Goal: Task Accomplishment & Management: Use online tool/utility

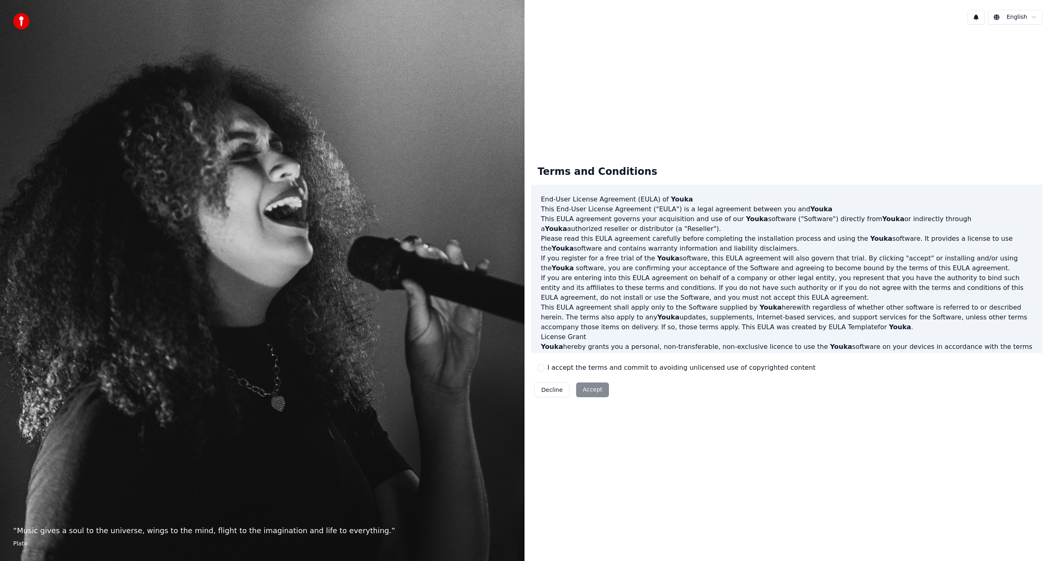
click at [600, 390] on div "Decline Accept" at bounding box center [571, 389] width 81 height 21
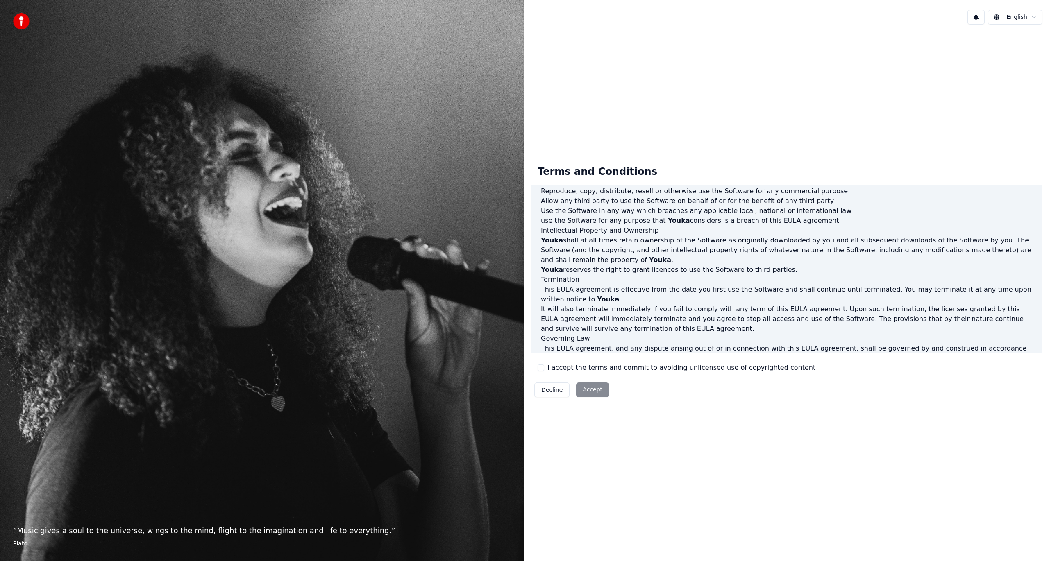
click at [542, 368] on button "I accept the terms and commit to avoiding unlicensed use of copyrighted content" at bounding box center [541, 368] width 7 height 7
click at [583, 387] on button "Accept" at bounding box center [592, 390] width 33 height 15
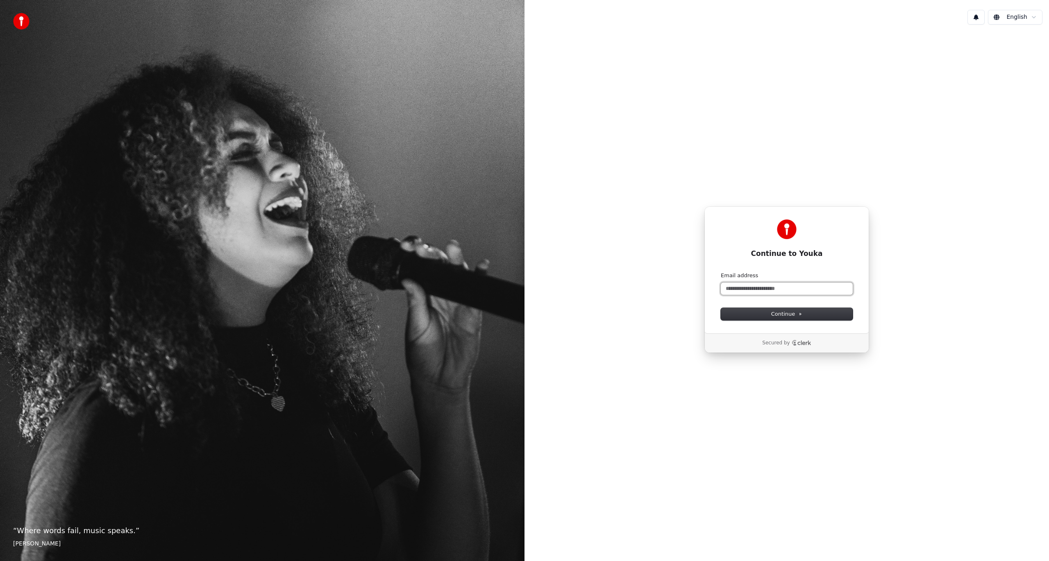
click at [802, 288] on input "Email address" at bounding box center [787, 289] width 132 height 12
click at [721, 272] on button "submit" at bounding box center [721, 272] width 0 height 0
type input "**********"
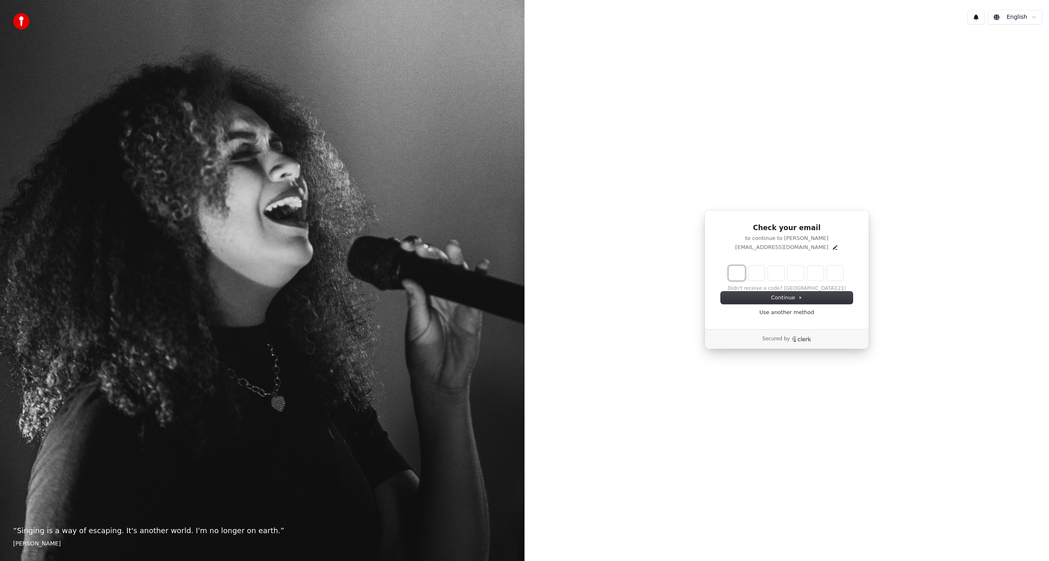
type input "*"
type input "**"
type input "*"
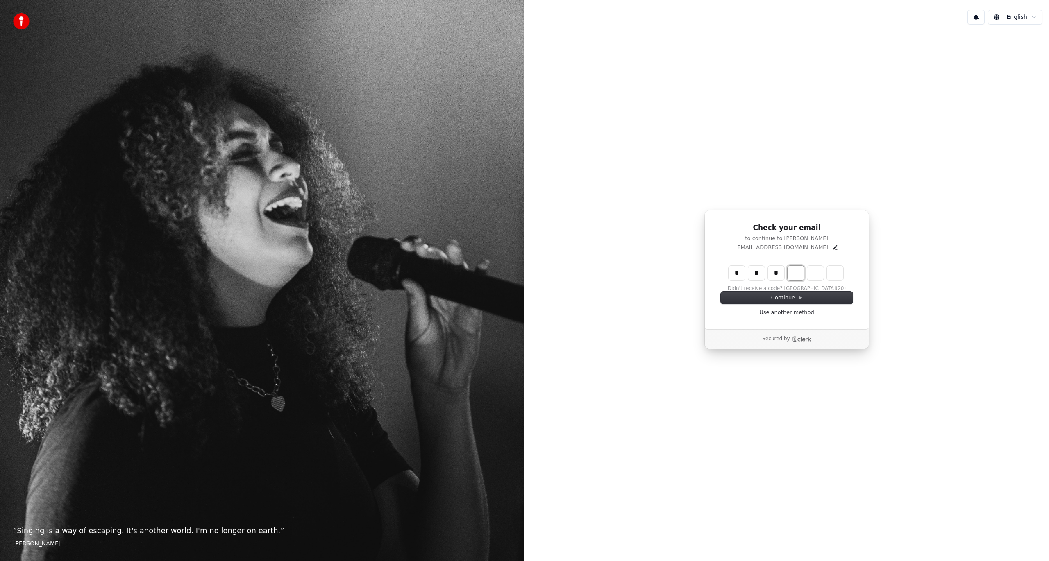
type input "***"
type input "*"
type input "****"
type input "*"
type input "******"
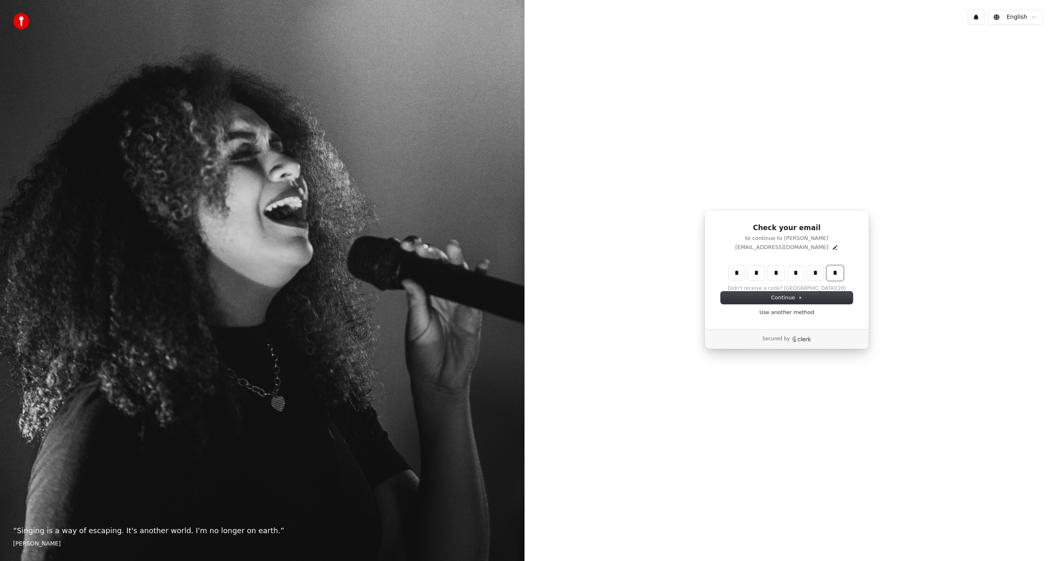
type input "*"
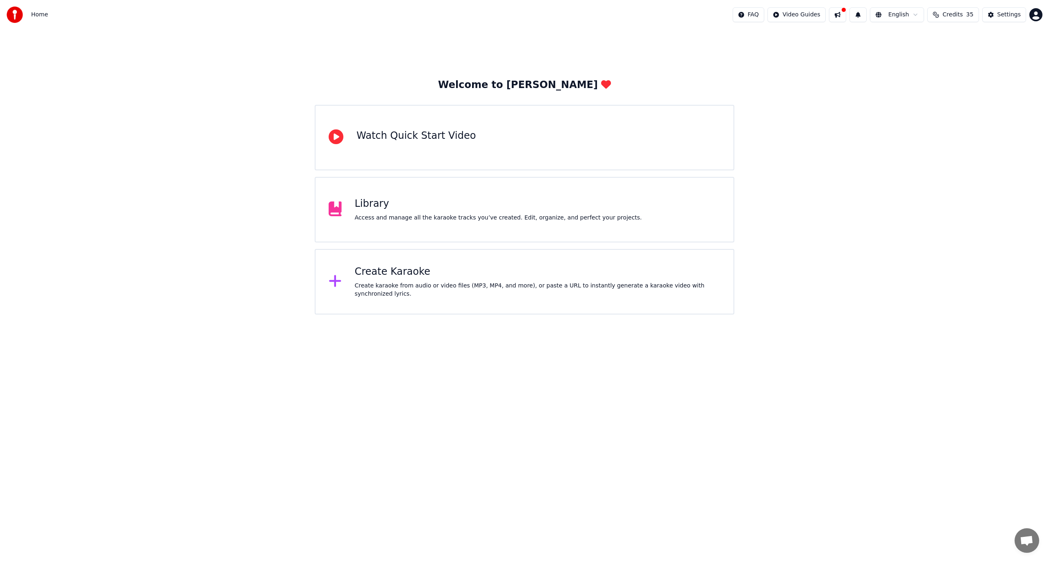
click at [945, 19] on button "Credits 35" at bounding box center [952, 14] width 51 height 15
click at [842, 17] on button at bounding box center [837, 14] width 17 height 15
click at [454, 300] on div "Create Karaoke Create karaoke from audio or video files (MP3, MP4, and more), o…" at bounding box center [525, 282] width 420 height 66
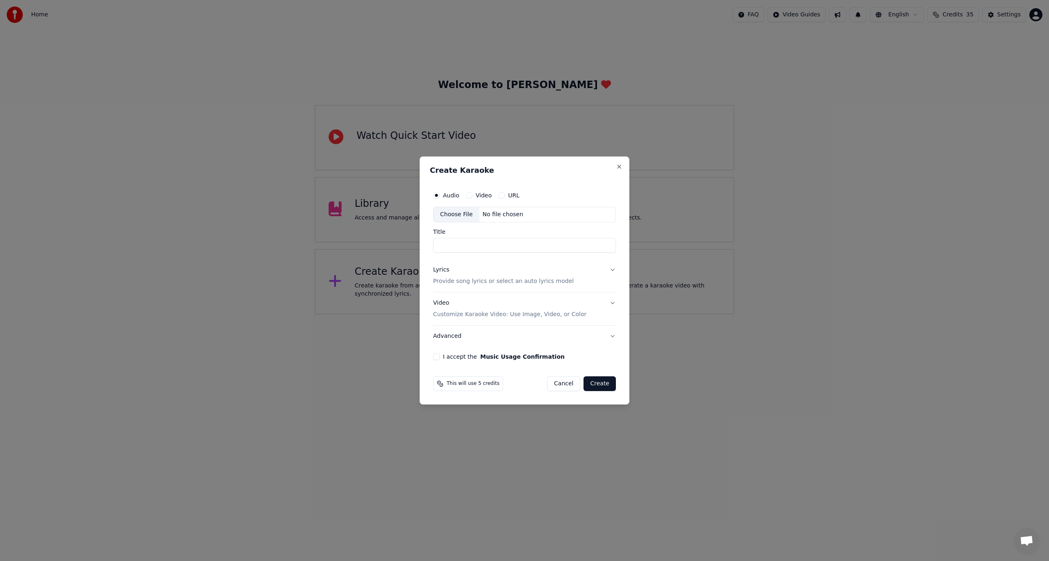
paste input "**********"
type input "**********"
click at [614, 269] on button "Lyrics Provide song lyrics or select an auto lyrics model" at bounding box center [524, 275] width 183 height 33
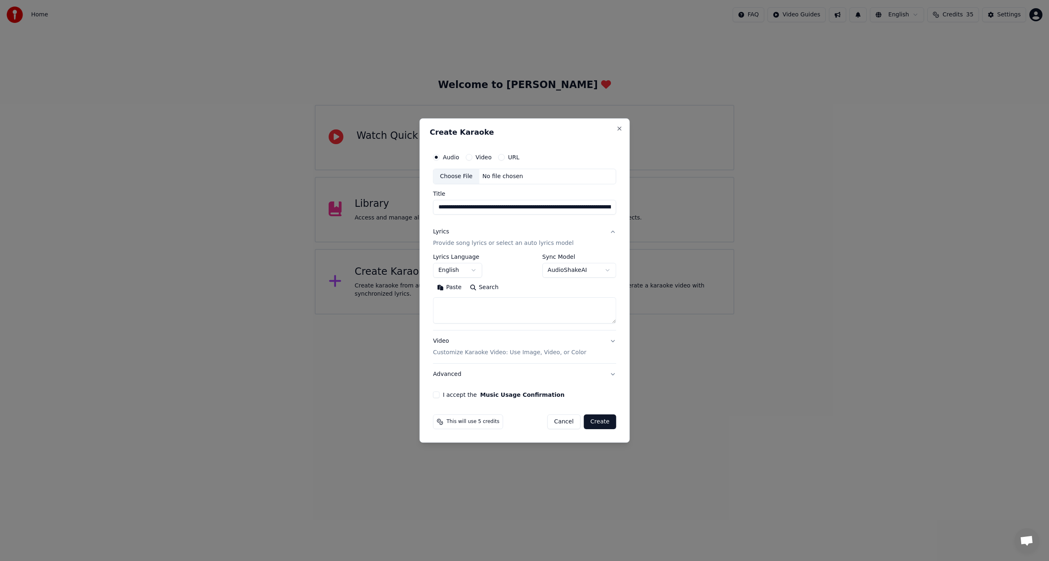
click at [470, 269] on body "**********" at bounding box center [524, 157] width 1049 height 315
select select "**"
click at [536, 307] on textarea at bounding box center [524, 310] width 183 height 26
click at [494, 290] on button "Search" at bounding box center [483, 287] width 37 height 13
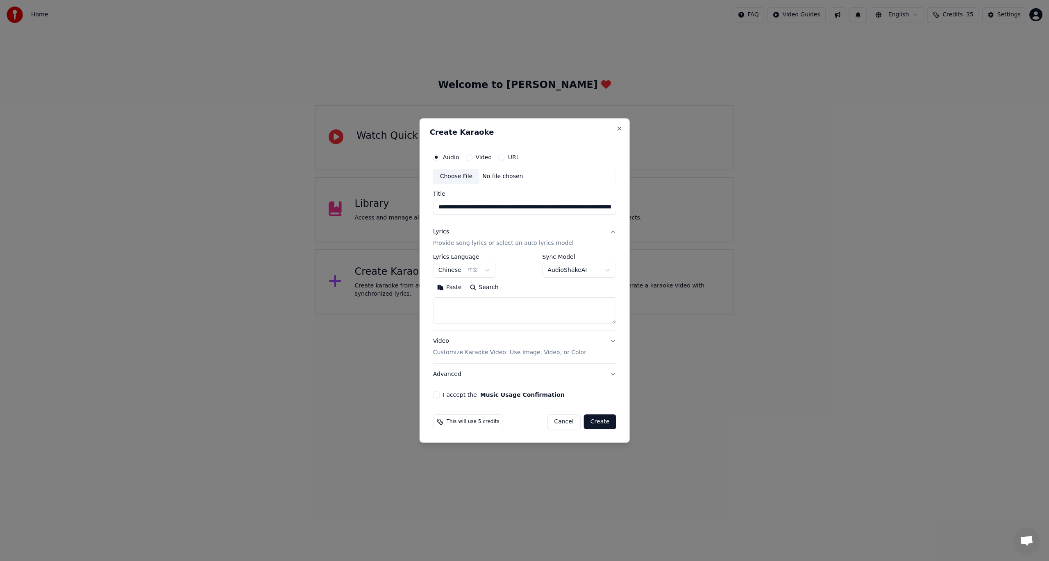
click at [532, 306] on textarea at bounding box center [524, 310] width 183 height 26
click at [483, 311] on textarea at bounding box center [524, 310] width 183 height 26
paste textarea "**********"
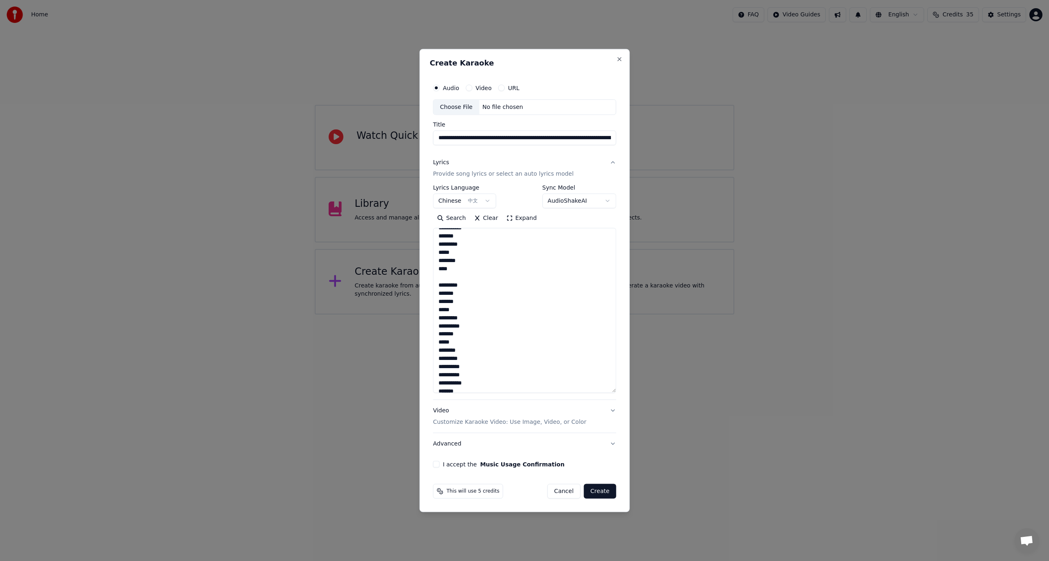
scroll to position [132, 0]
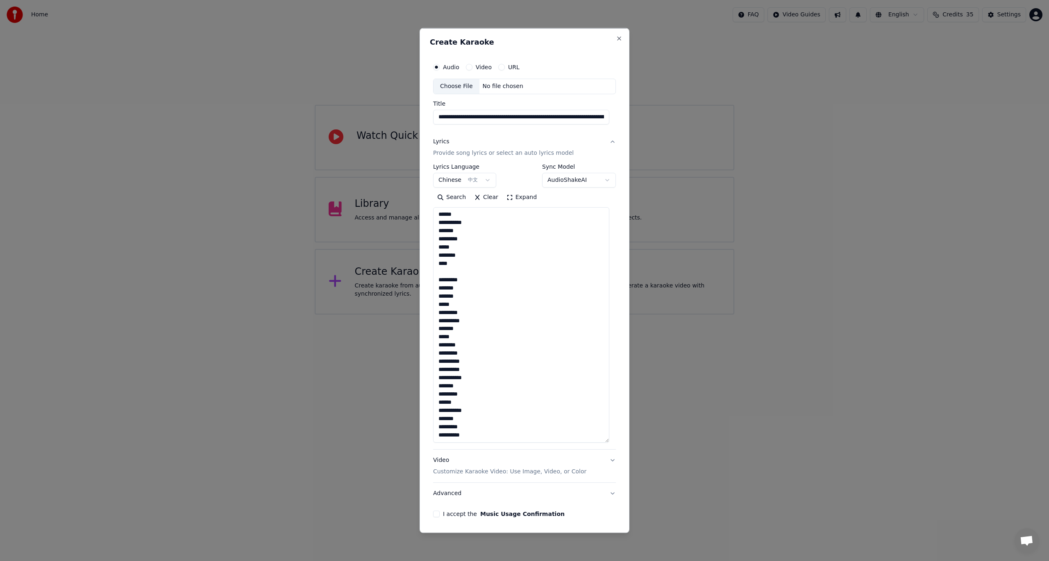
drag, startPoint x: 614, startPoint y: 322, endPoint x: 585, endPoint y: 404, distance: 86.3
click at [609, 441] on div "**********" at bounding box center [524, 317] width 183 height 252
click at [506, 264] on textarea "**********" at bounding box center [521, 325] width 176 height 236
click at [513, 248] on textarea "**********" at bounding box center [521, 325] width 176 height 236
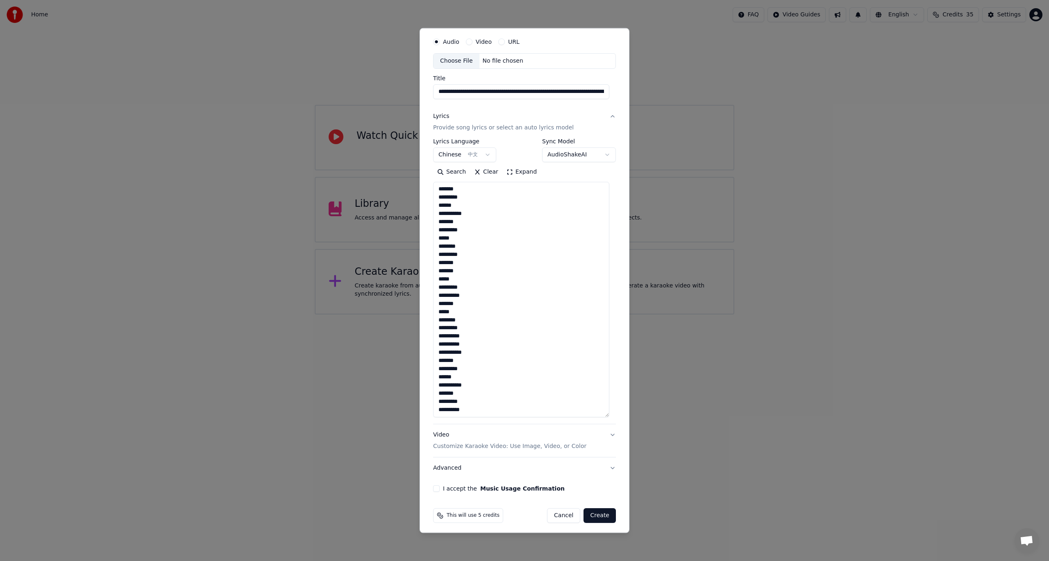
scroll to position [27, 0]
type textarea "**********"
click at [615, 364] on div "**********" at bounding box center [525, 280] width 210 height 505
click at [615, 363] on div "**********" at bounding box center [525, 280] width 210 height 505
click at [617, 443] on div "**********" at bounding box center [525, 280] width 210 height 505
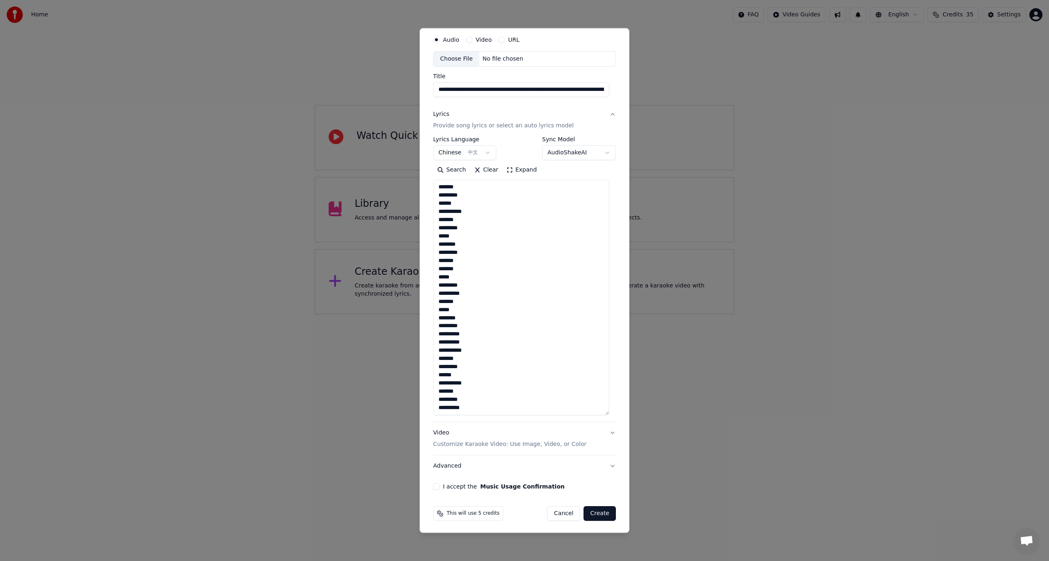
click at [438, 487] on button "I accept the Music Usage Confirmation" at bounding box center [436, 486] width 7 height 7
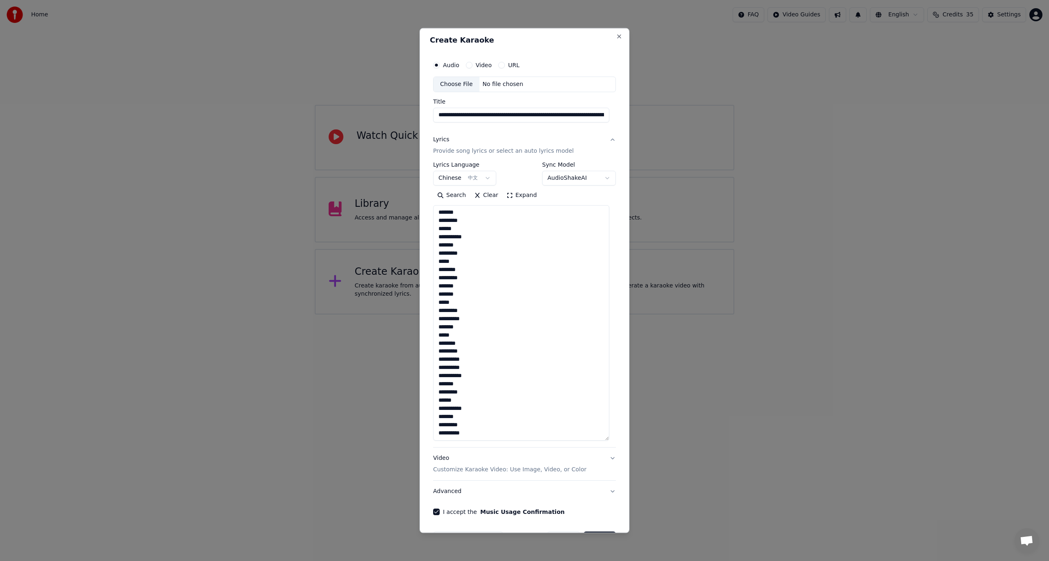
scroll to position [0, 0]
click at [508, 68] on label "URL" at bounding box center [513, 67] width 11 height 6
click at [505, 68] on button "URL" at bounding box center [501, 67] width 7 height 7
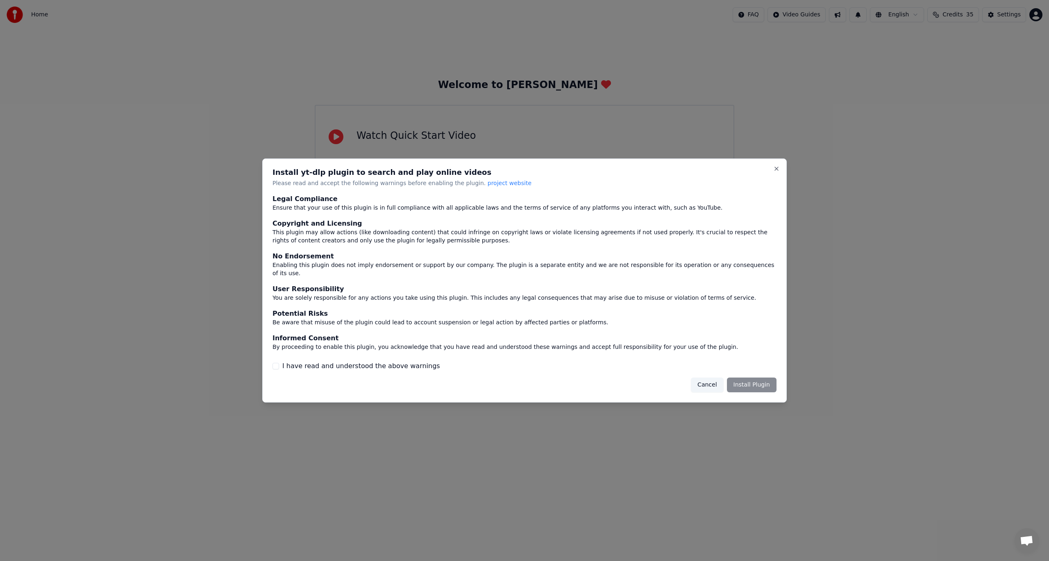
click at [759, 384] on div "Cancel Install Plugin" at bounding box center [734, 385] width 86 height 15
click at [388, 368] on div "Install yt-dlp plugin to search and play online videos Please read and accept t…" at bounding box center [524, 281] width 524 height 244
click at [276, 363] on button "I have read and understood the above warnings" at bounding box center [275, 366] width 7 height 7
click at [761, 381] on button "Install Plugin" at bounding box center [752, 385] width 50 height 15
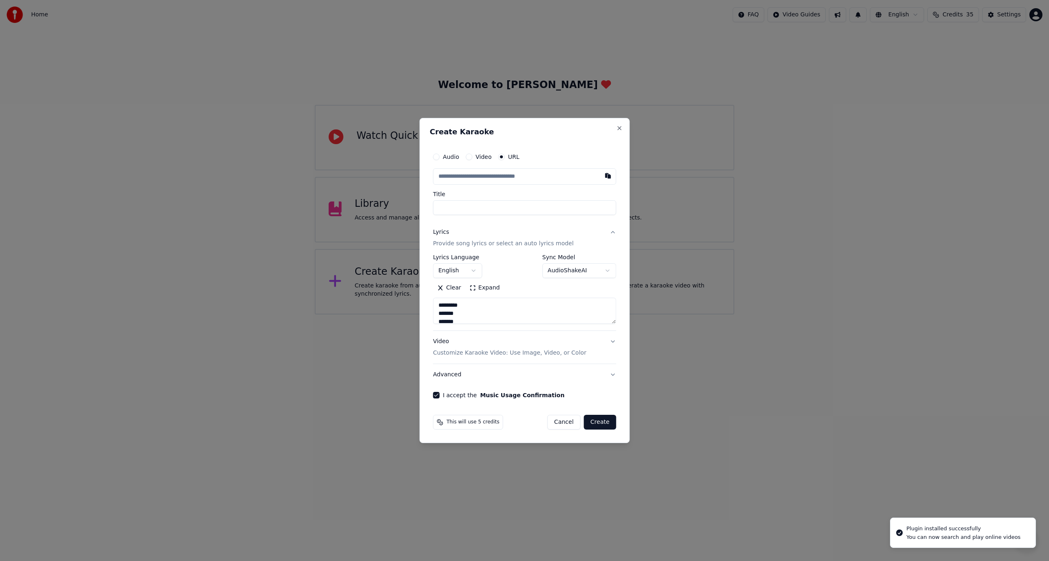
type input "**********"
click at [533, 178] on input "text" at bounding box center [524, 176] width 183 height 16
paste input "**********"
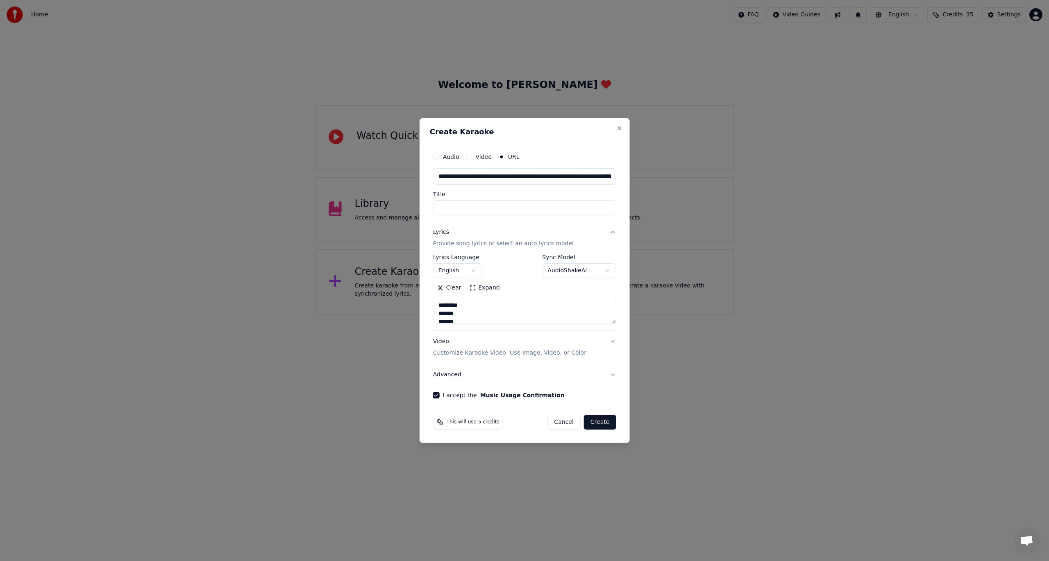
scroll to position [0, 197]
type input "**********"
type input "*******"
click at [609, 423] on button "Create" at bounding box center [600, 422] width 32 height 15
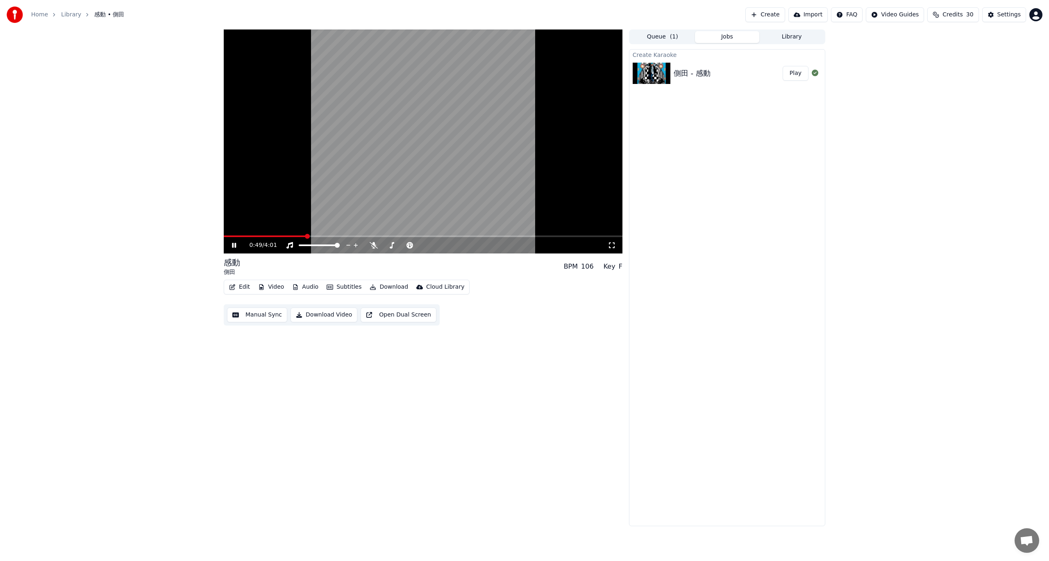
click at [248, 292] on button "Edit" at bounding box center [239, 286] width 27 height 11
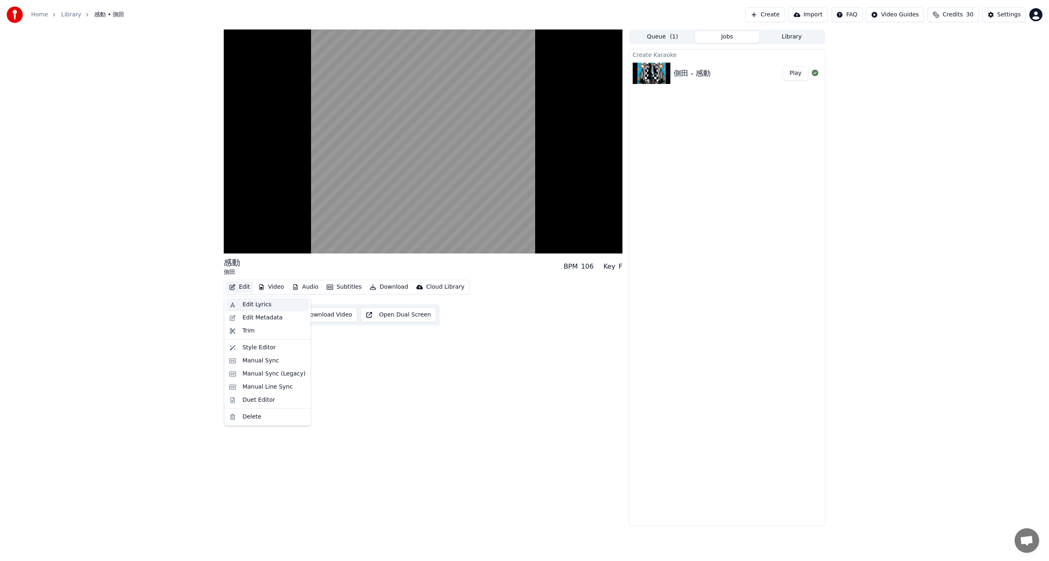
click at [259, 309] on div "Edit Lyrics" at bounding box center [267, 304] width 83 height 13
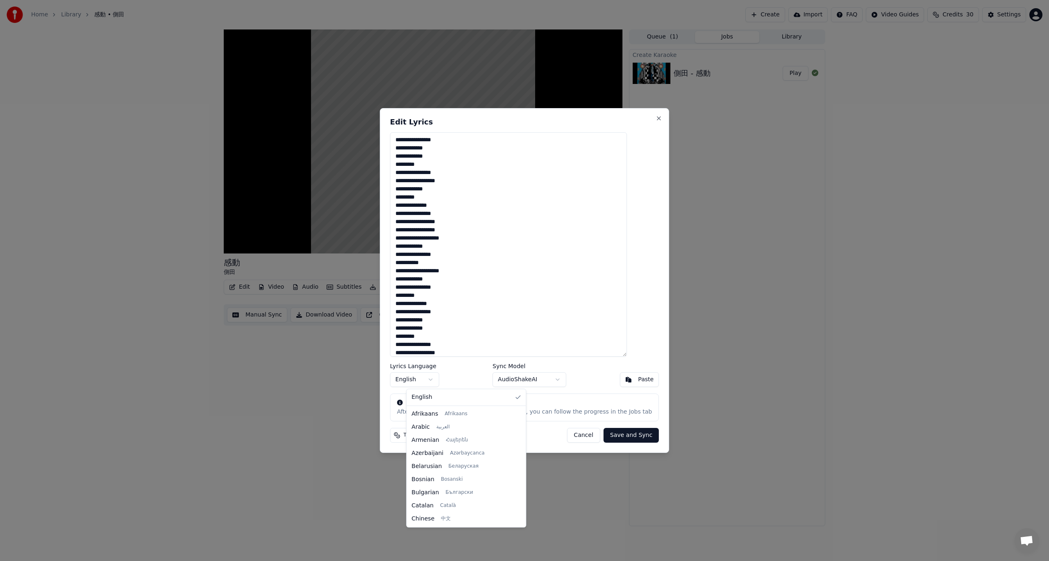
click at [439, 381] on body "**********" at bounding box center [524, 280] width 1049 height 561
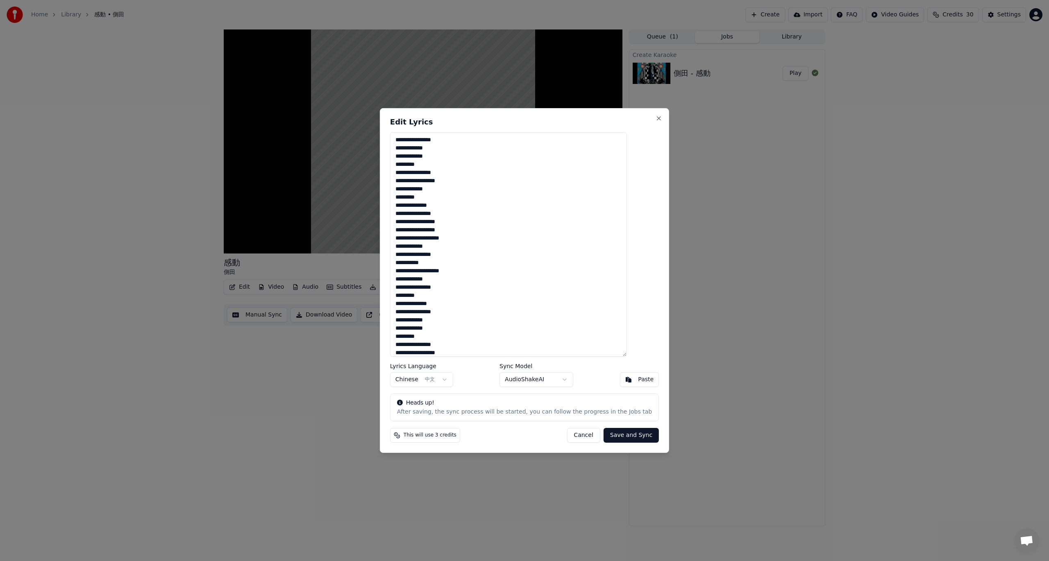
click at [613, 440] on button "Save and Sync" at bounding box center [630, 435] width 55 height 15
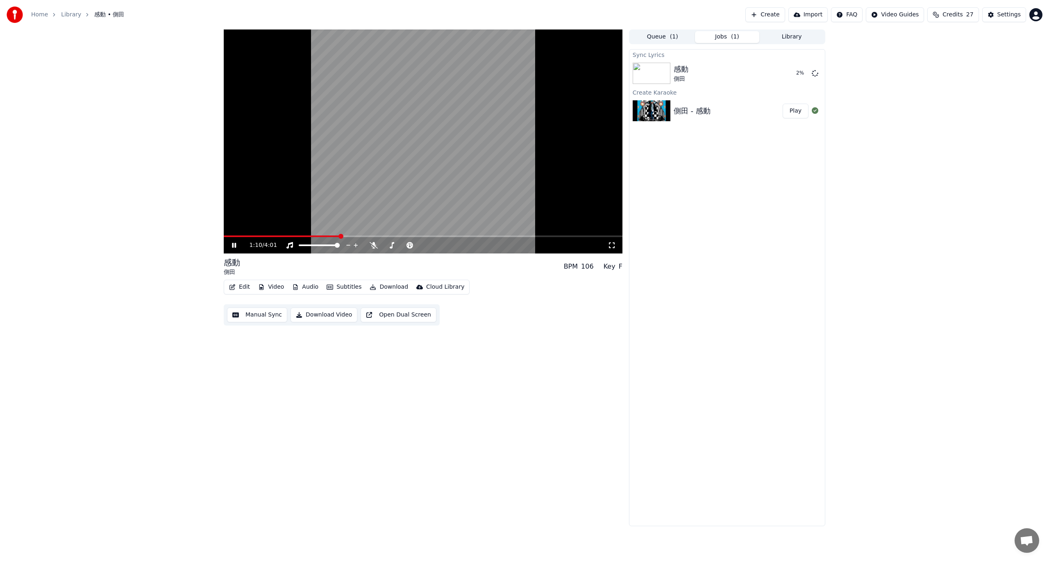
click at [433, 168] on video at bounding box center [423, 141] width 399 height 224
click at [952, 14] on span "Credits" at bounding box center [952, 15] width 20 height 8
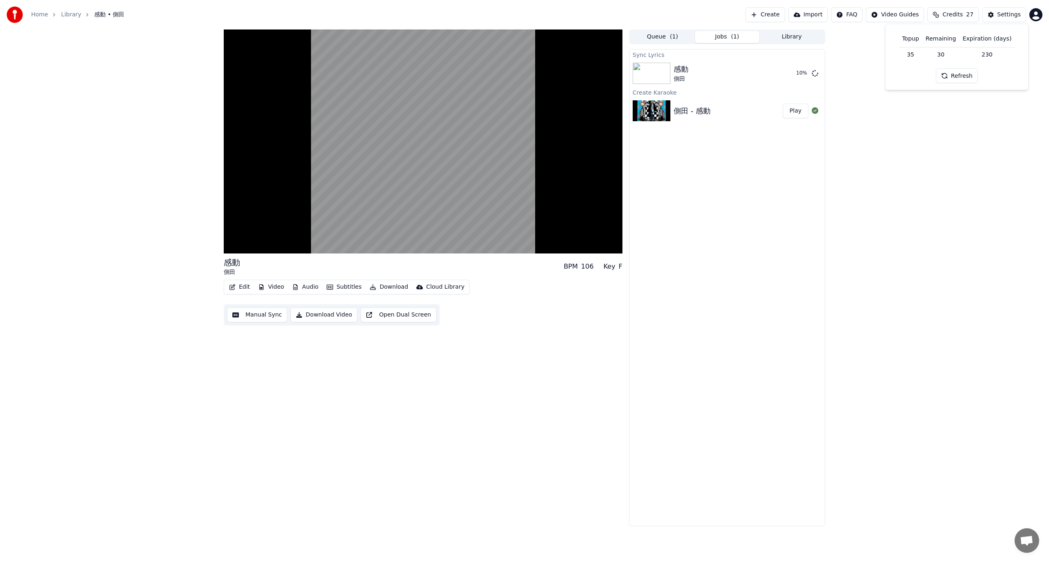
click at [948, 75] on button "Refresh" at bounding box center [957, 75] width 42 height 15
click at [951, 53] on td "30" at bounding box center [940, 54] width 37 height 15
click at [917, 215] on div "感動 側田 BPM 106 Key F Edit Video Audio Subtitles Download Cloud Library Manual Sy…" at bounding box center [524, 277] width 1049 height 497
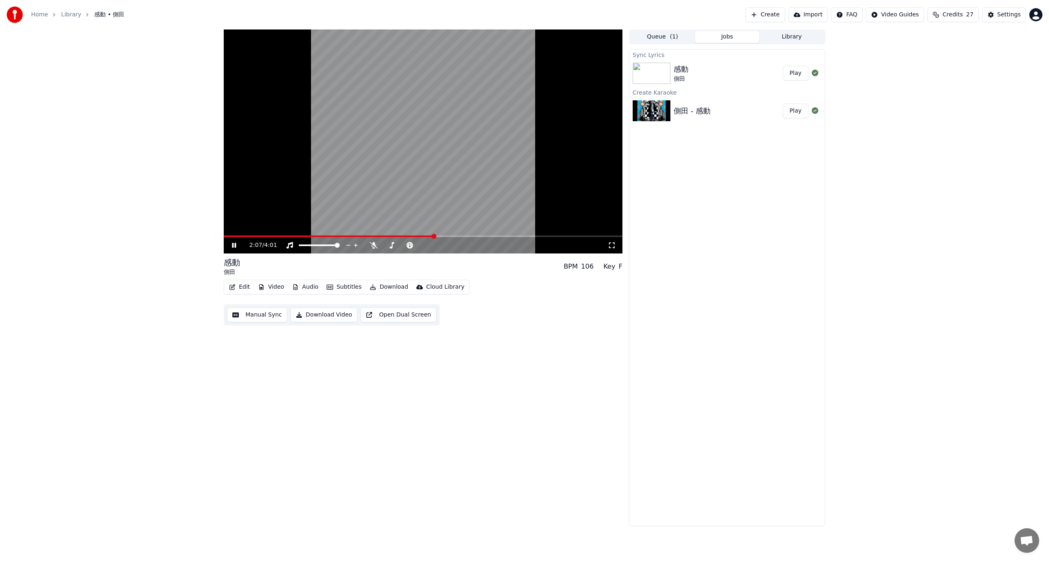
click at [256, 312] on button "Manual Sync" at bounding box center [257, 315] width 60 height 15
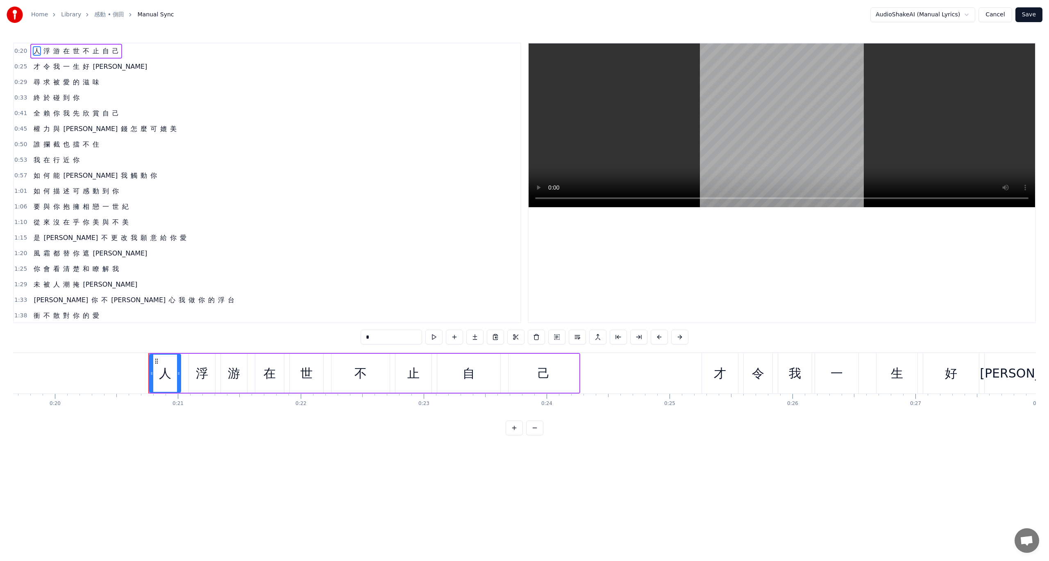
scroll to position [0, 2511]
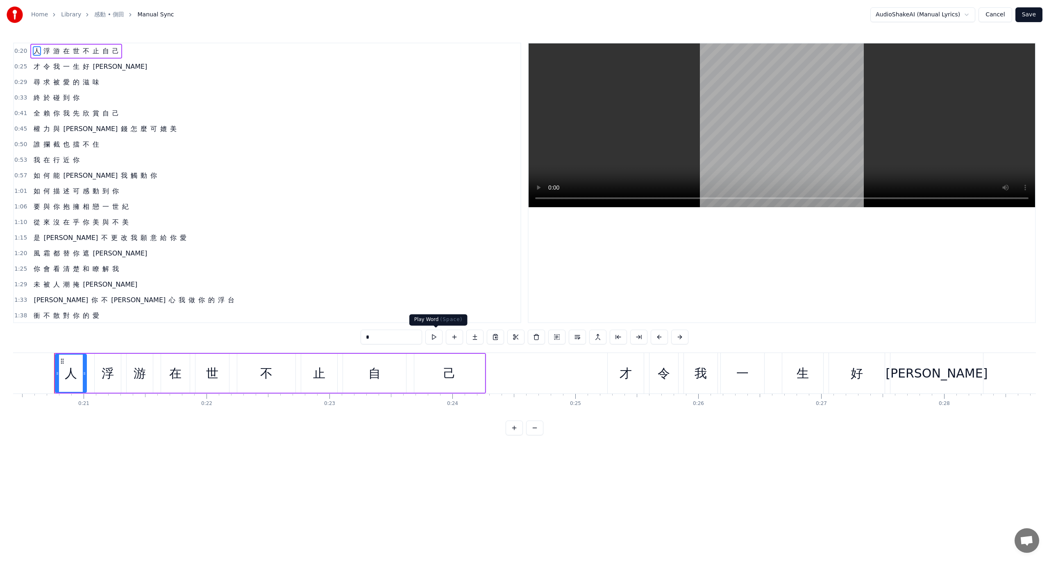
click at [439, 341] on button at bounding box center [433, 337] width 17 height 15
click at [36, 53] on span "人" at bounding box center [37, 50] width 8 height 9
click at [23, 53] on span "0:20" at bounding box center [20, 51] width 13 height 8
click at [33, 63] on span "才" at bounding box center [37, 66] width 8 height 9
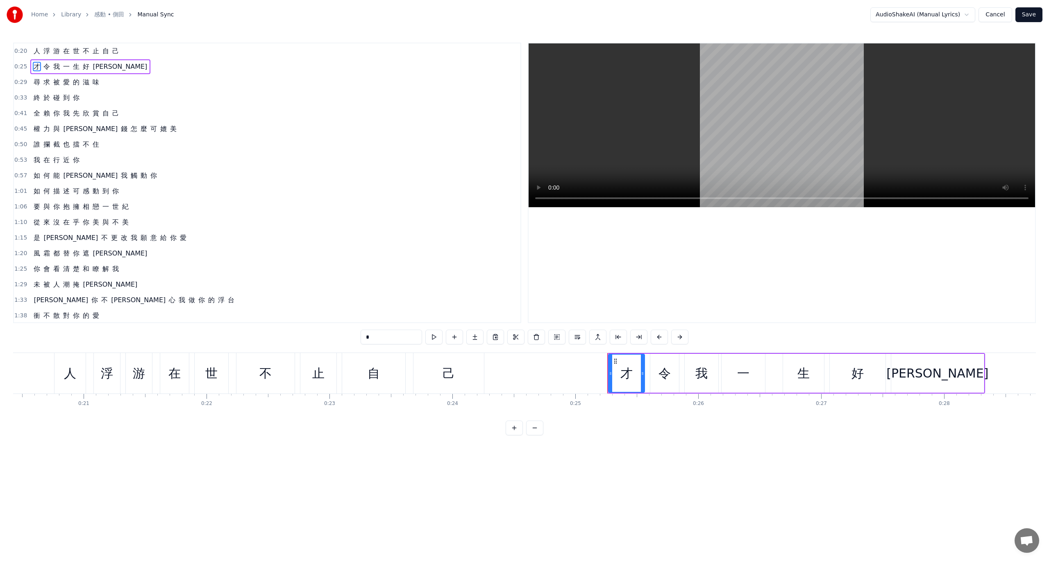
click at [17, 47] on span "0:20" at bounding box center [20, 51] width 13 height 8
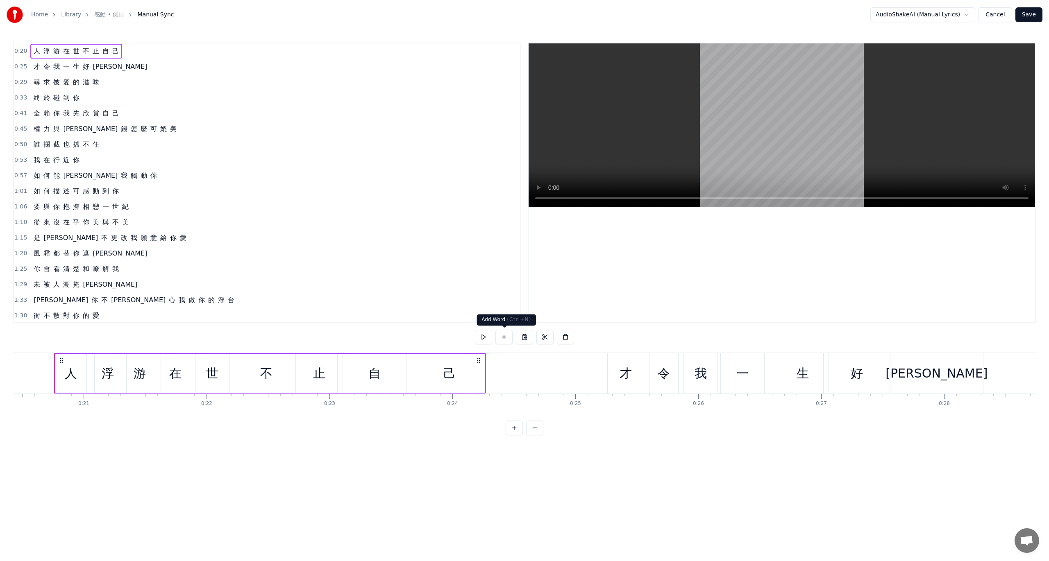
click at [487, 334] on button at bounding box center [483, 337] width 17 height 15
click at [22, 68] on span "0:25" at bounding box center [20, 67] width 13 height 8
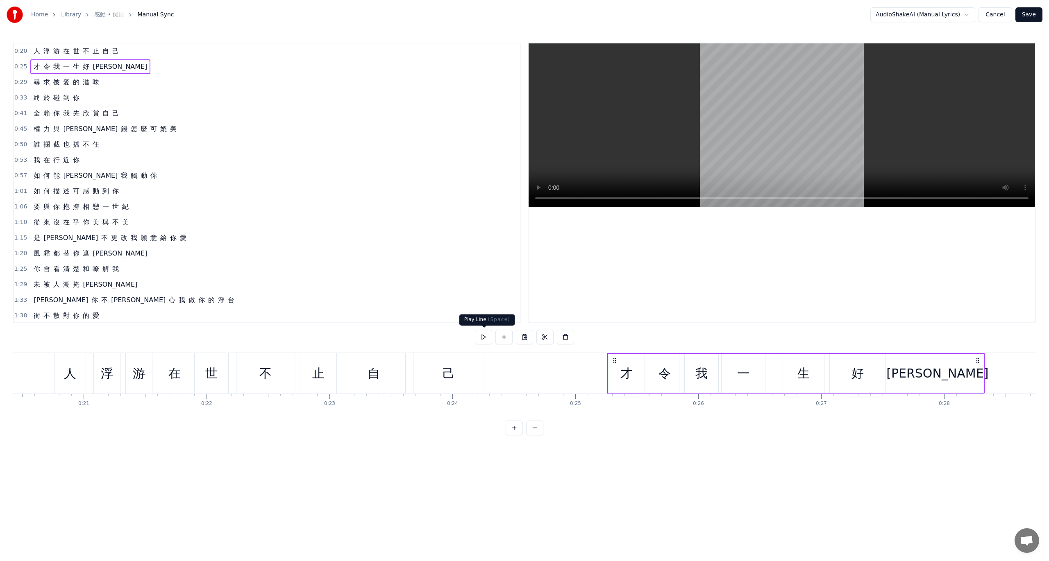
click at [486, 336] on button at bounding box center [483, 337] width 17 height 15
click at [20, 80] on span "0:29" at bounding box center [20, 82] width 13 height 8
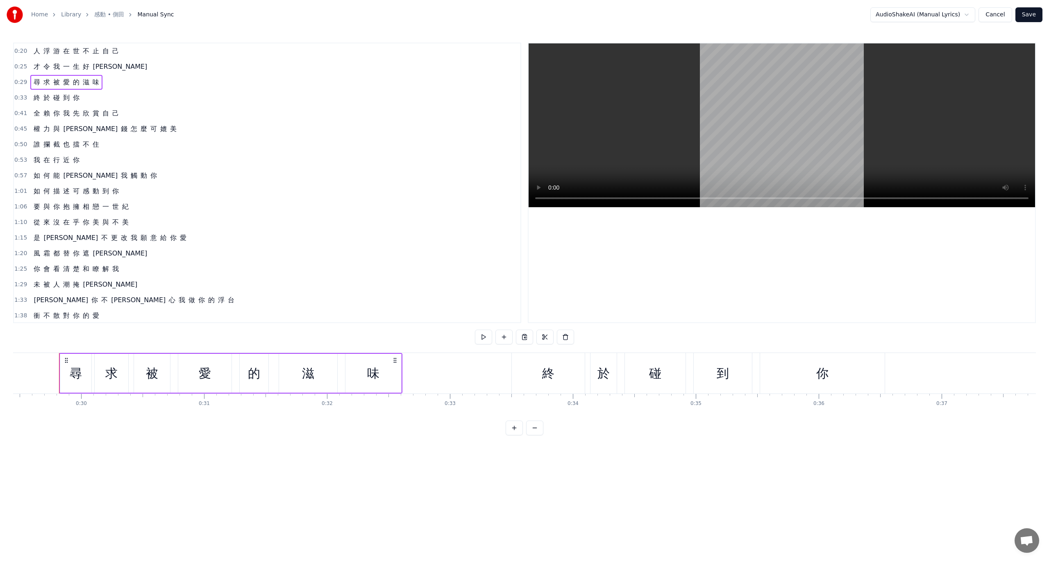
scroll to position [0, 3624]
click at [21, 97] on span "0:33" at bounding box center [20, 98] width 13 height 8
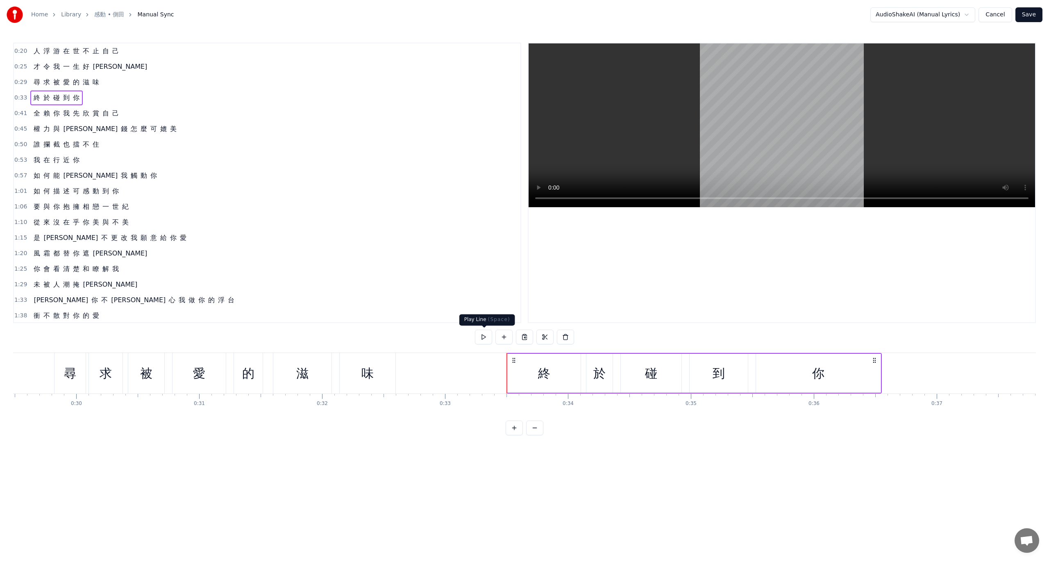
click at [487, 338] on button at bounding box center [483, 337] width 17 height 15
click at [20, 109] on span "0:41" at bounding box center [20, 113] width 13 height 8
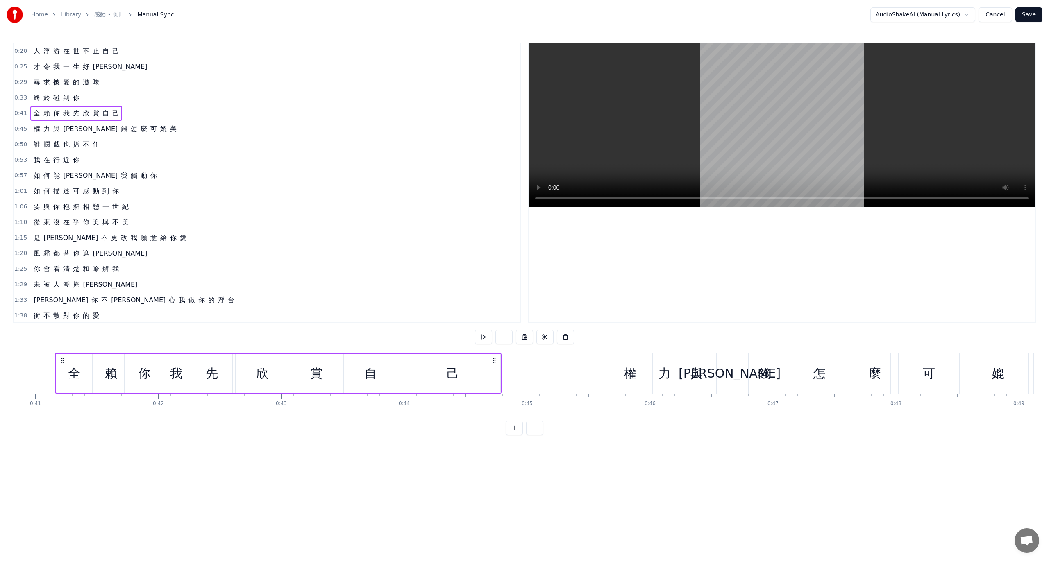
scroll to position [0, 5018]
click at [484, 337] on button at bounding box center [483, 337] width 17 height 15
click at [22, 130] on span "0:45" at bounding box center [20, 129] width 13 height 8
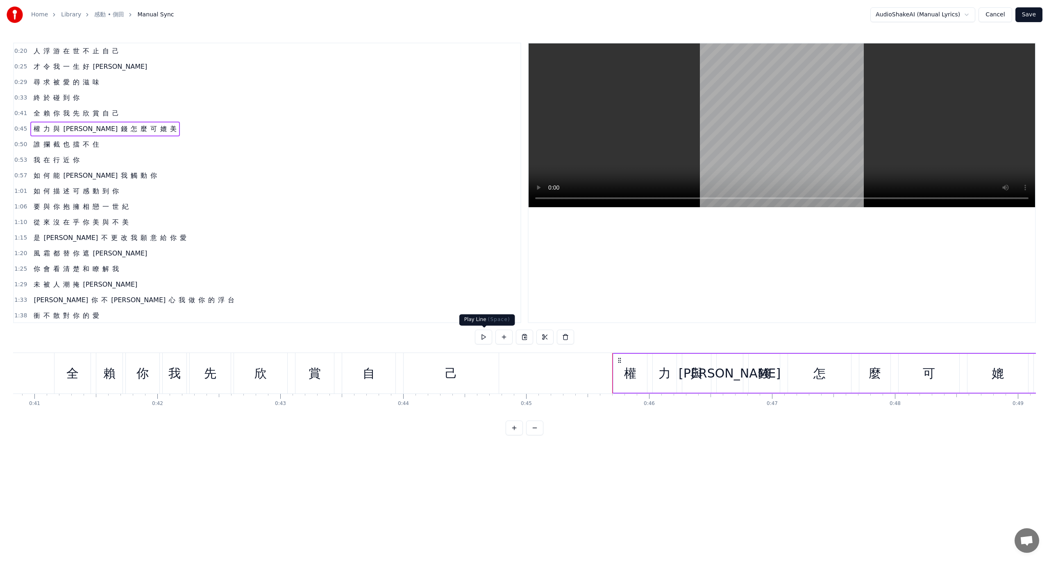
click at [488, 334] on button at bounding box center [483, 337] width 17 height 15
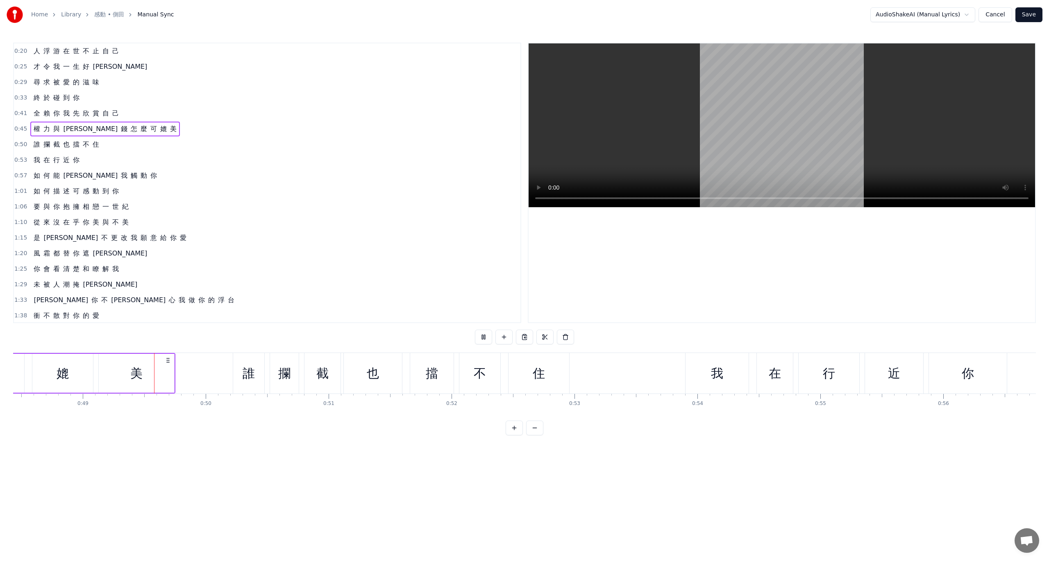
scroll to position [0, 5965]
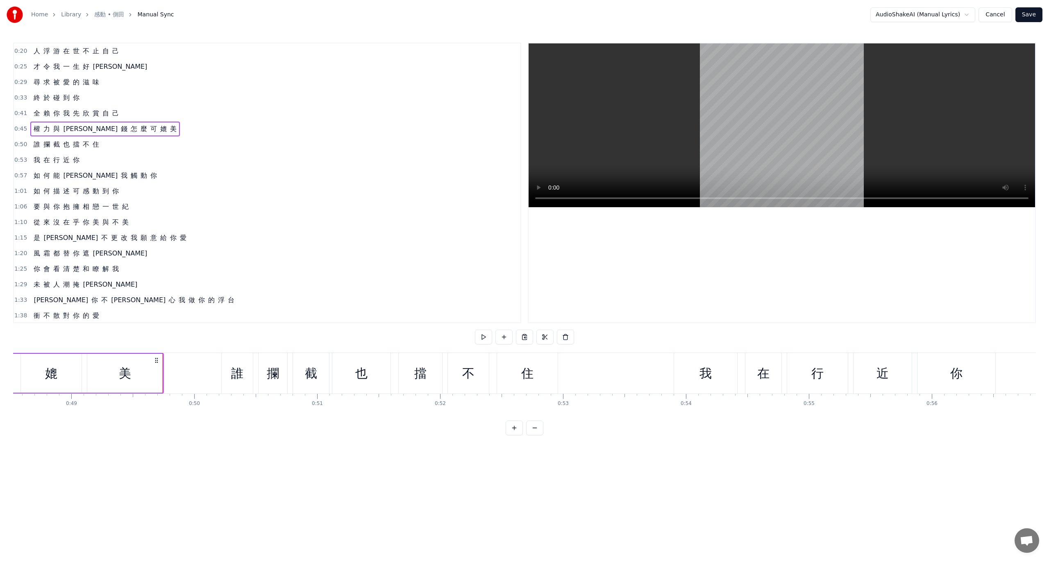
click at [27, 142] on div "0:50 誰 攔 截 也 擋 不 住" at bounding box center [267, 145] width 506 height 16
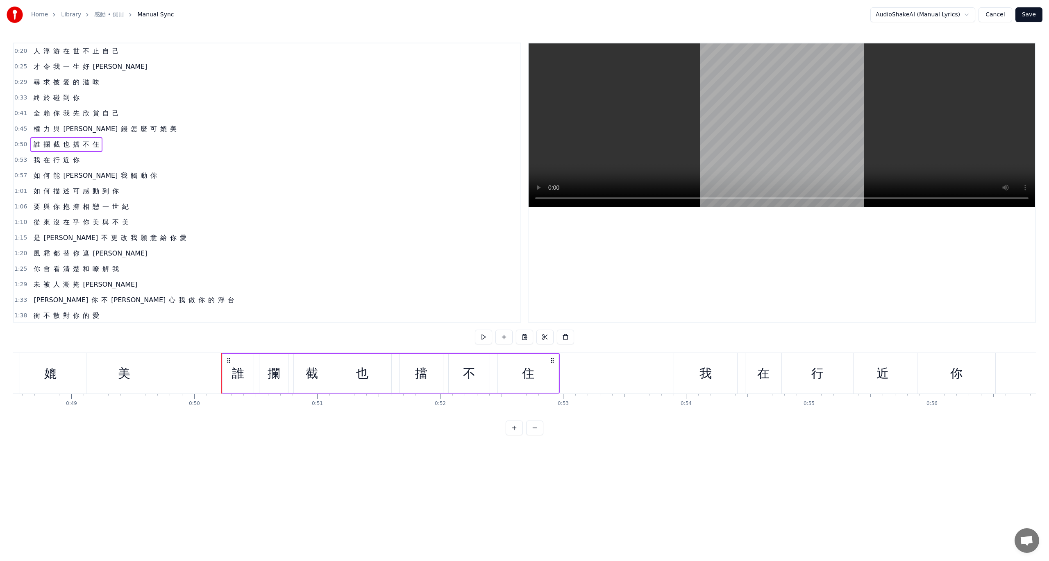
click at [17, 144] on span "0:50" at bounding box center [20, 145] width 13 height 8
click at [482, 335] on button at bounding box center [483, 337] width 17 height 15
click at [18, 159] on span "0:53" at bounding box center [20, 160] width 13 height 8
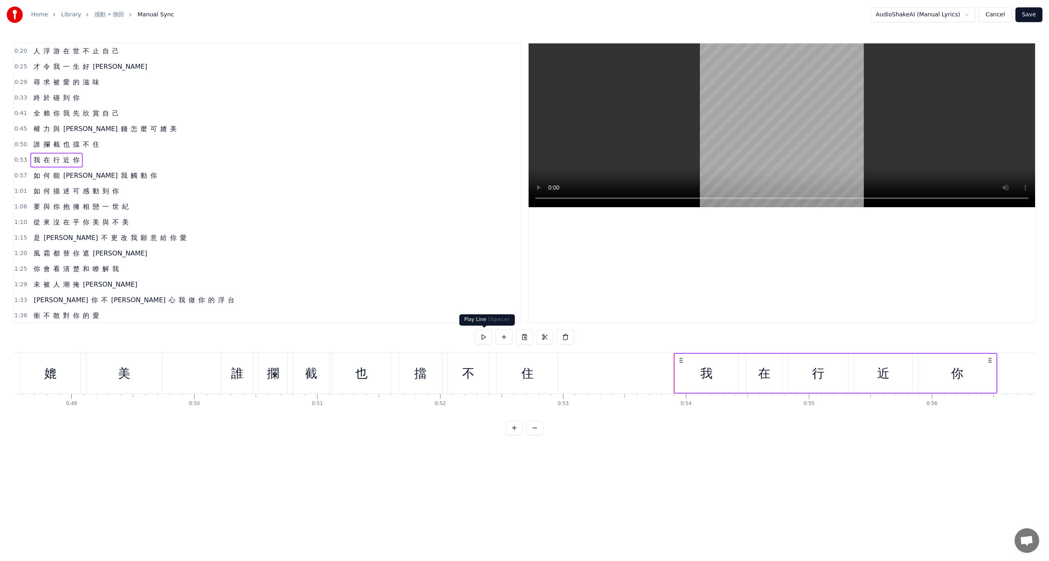
click at [486, 337] on button at bounding box center [483, 337] width 17 height 15
click at [20, 176] on span "0:57" at bounding box center [20, 176] width 13 height 8
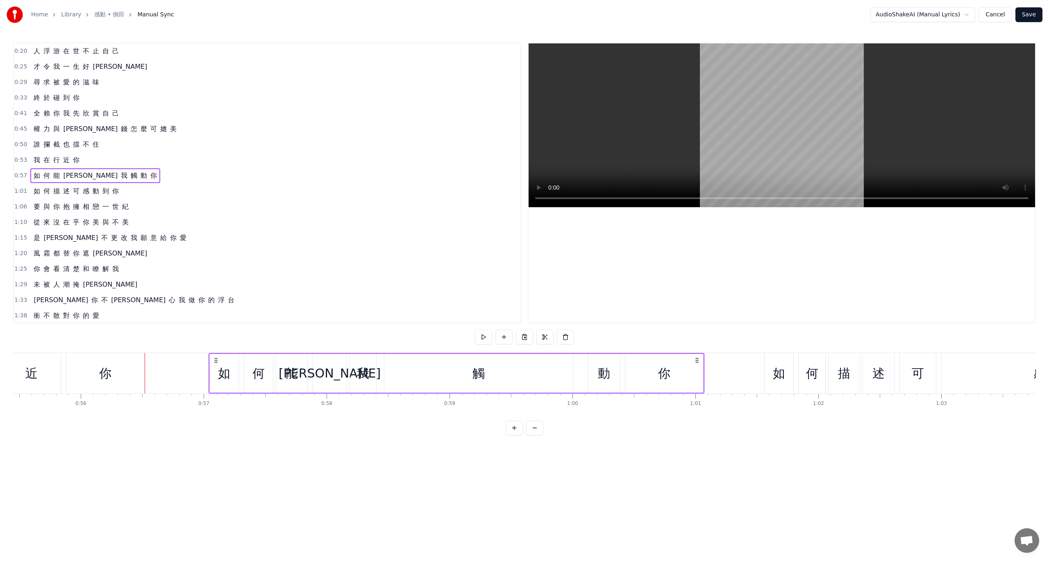
scroll to position [0, 6906]
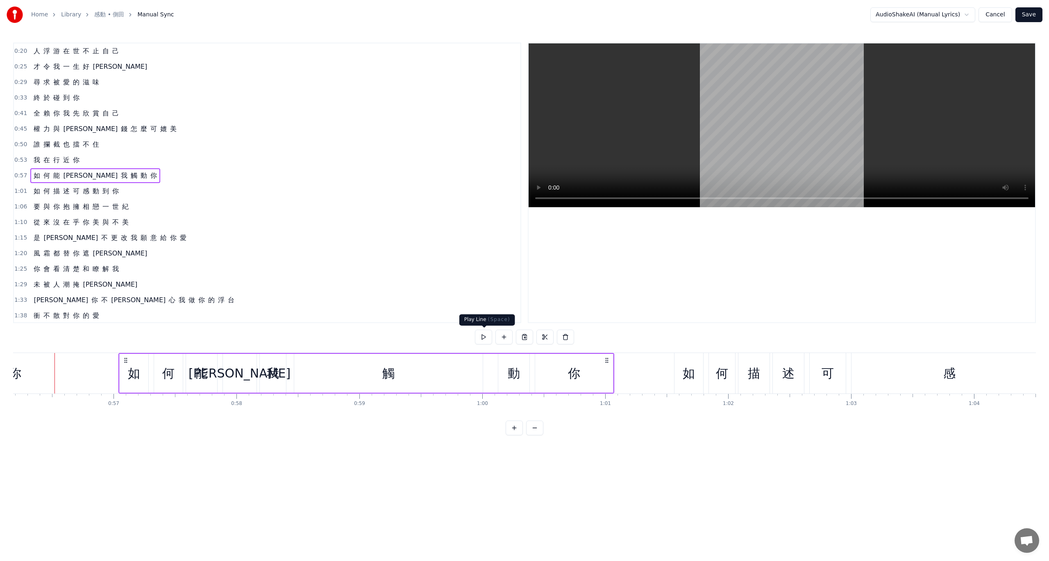
click at [488, 338] on button at bounding box center [483, 337] width 17 height 15
click at [22, 190] on span "1:01" at bounding box center [20, 191] width 13 height 8
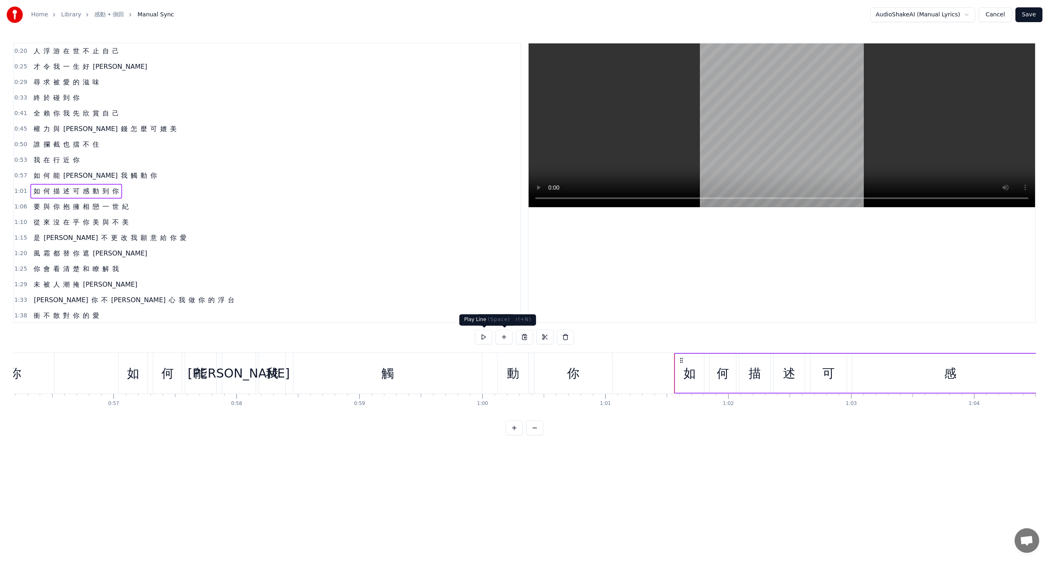
click at [487, 337] on button at bounding box center [483, 337] width 17 height 15
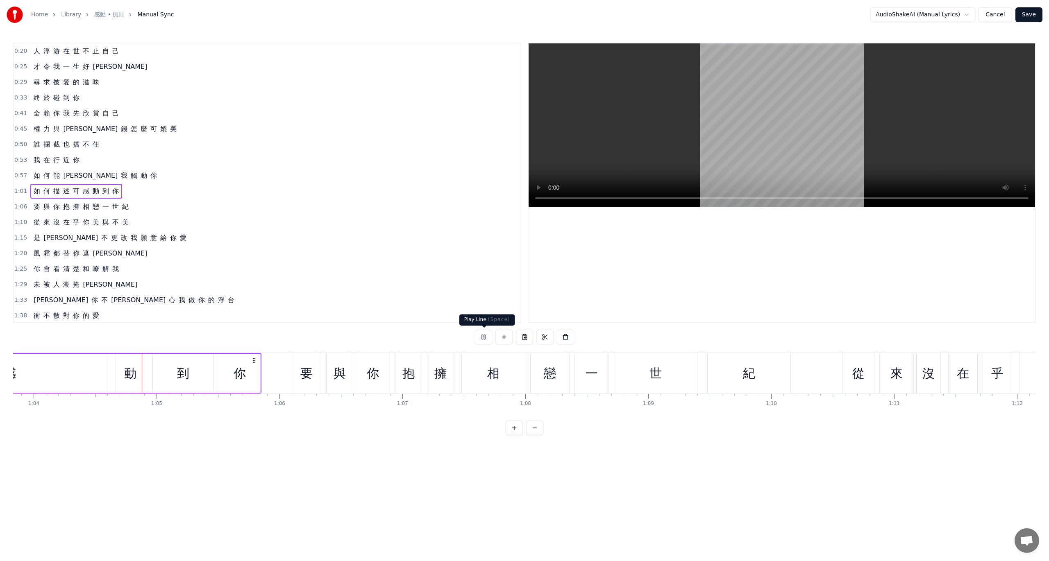
scroll to position [0, 7848]
click at [19, 206] on span "1:06" at bounding box center [20, 207] width 13 height 8
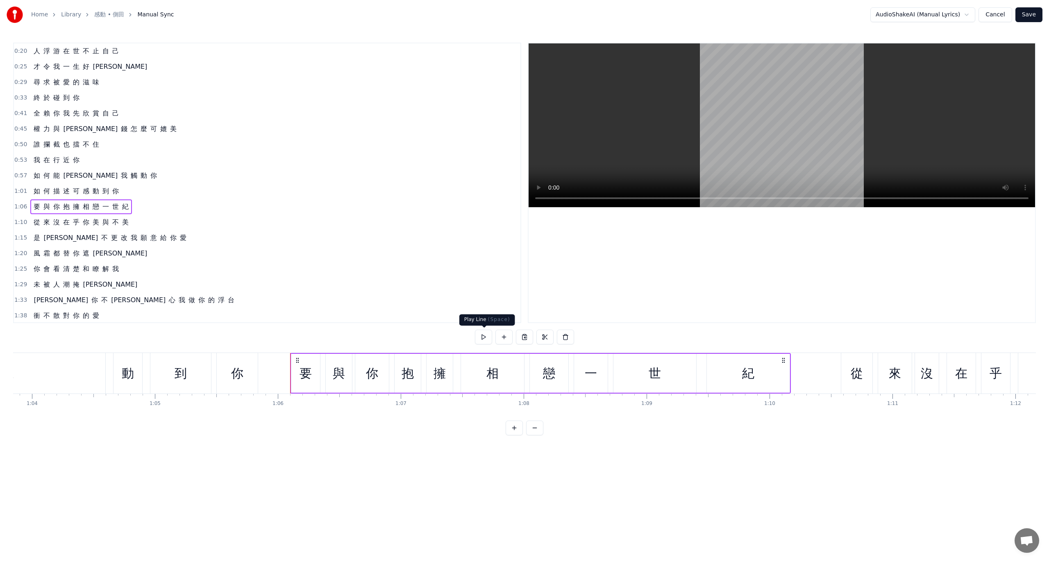
click at [479, 335] on button at bounding box center [483, 337] width 17 height 15
click at [20, 222] on span "1:10" at bounding box center [20, 222] width 13 height 8
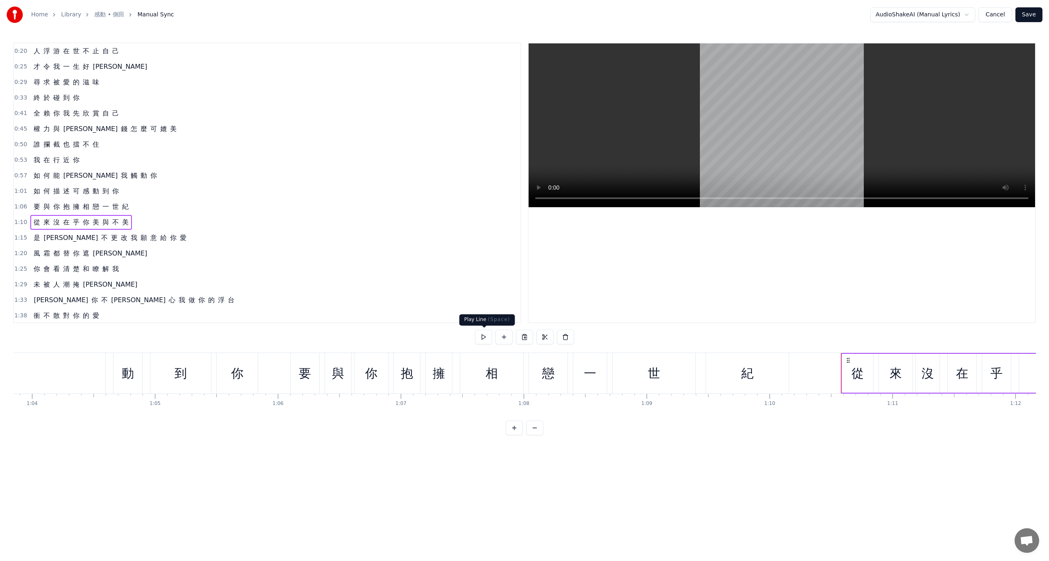
click at [487, 339] on button at bounding box center [483, 337] width 17 height 15
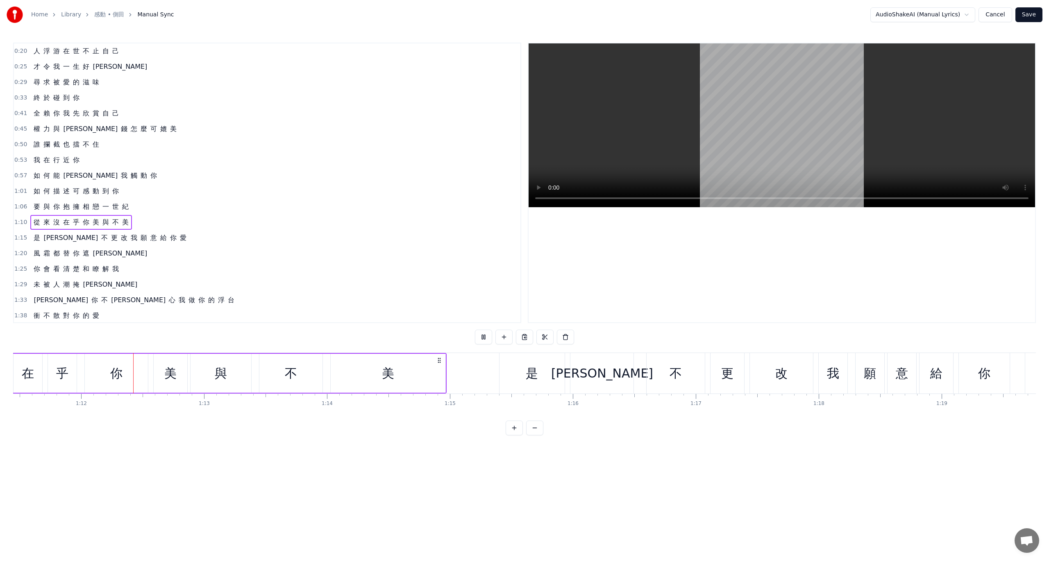
scroll to position [0, 8790]
click at [19, 235] on span "1:15" at bounding box center [20, 238] width 13 height 8
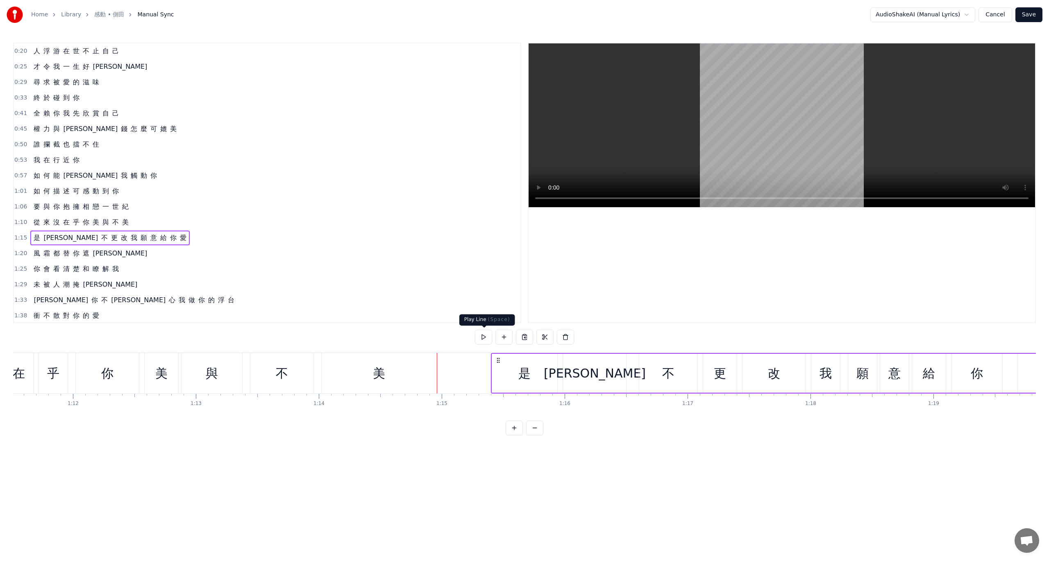
click at [483, 336] on button at bounding box center [483, 337] width 17 height 15
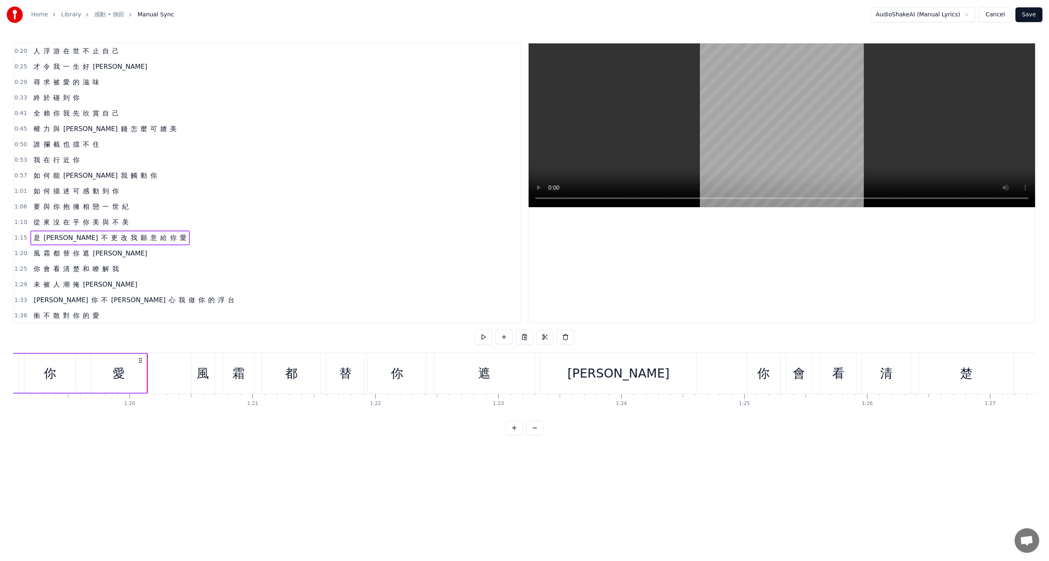
scroll to position [0, 9743]
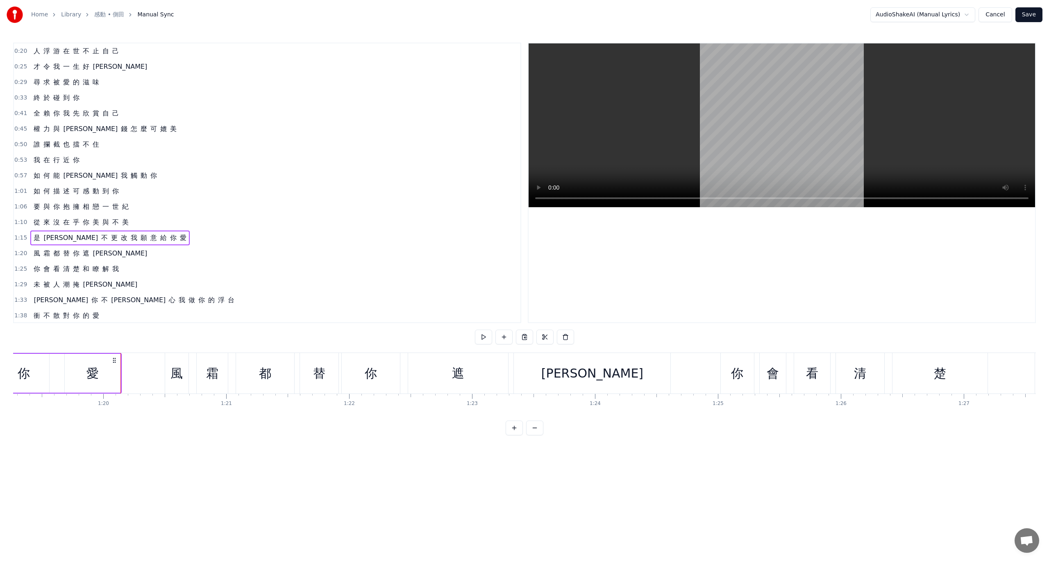
click at [18, 250] on span "1:20" at bounding box center [20, 254] width 13 height 8
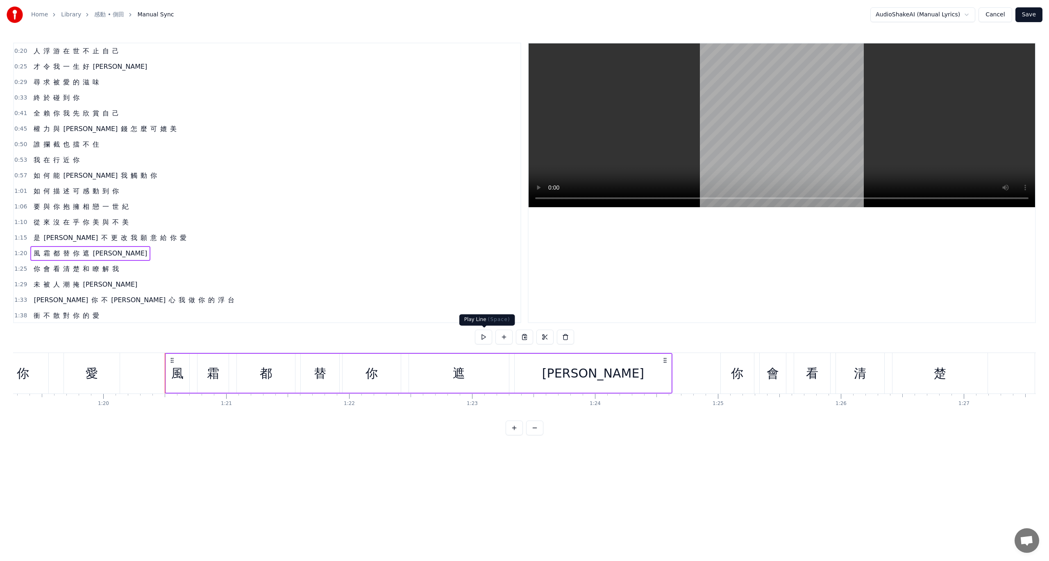
click at [487, 341] on button at bounding box center [483, 337] width 17 height 15
click at [11, 265] on div "Home Library 感動 • 側田 Manual Sync AudioShakeAI (Manual Lyrics) Cancel Save 0:20 …" at bounding box center [524, 218] width 1049 height 436
click at [18, 265] on span "1:25" at bounding box center [20, 269] width 13 height 8
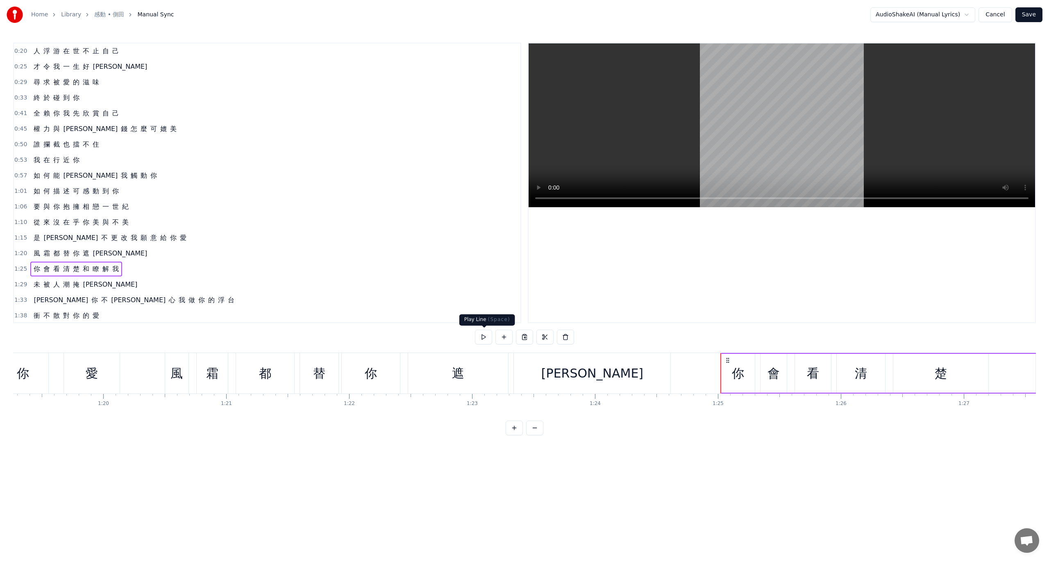
click at [478, 334] on button at bounding box center [483, 337] width 17 height 15
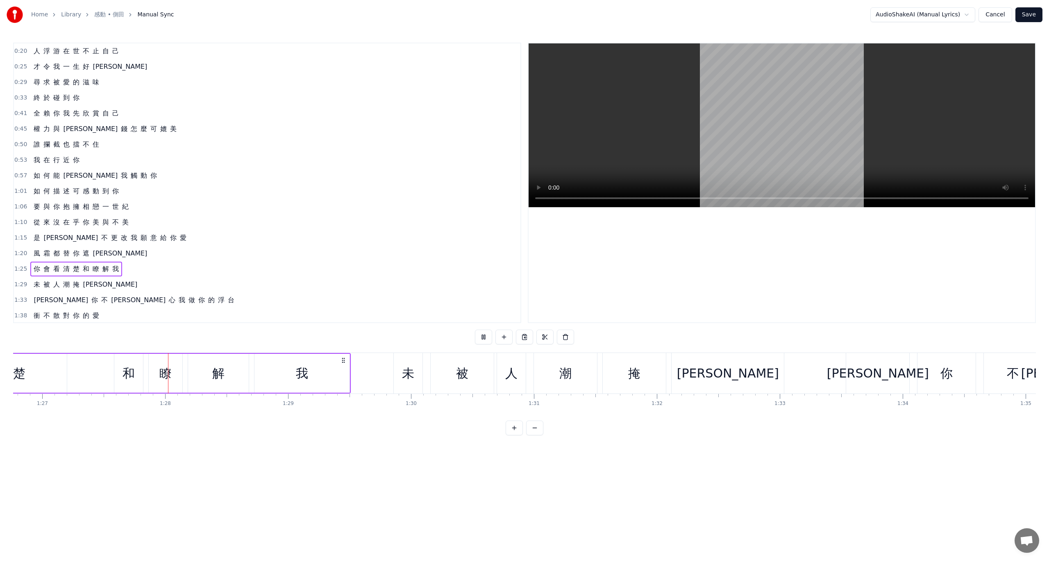
scroll to position [0, 10695]
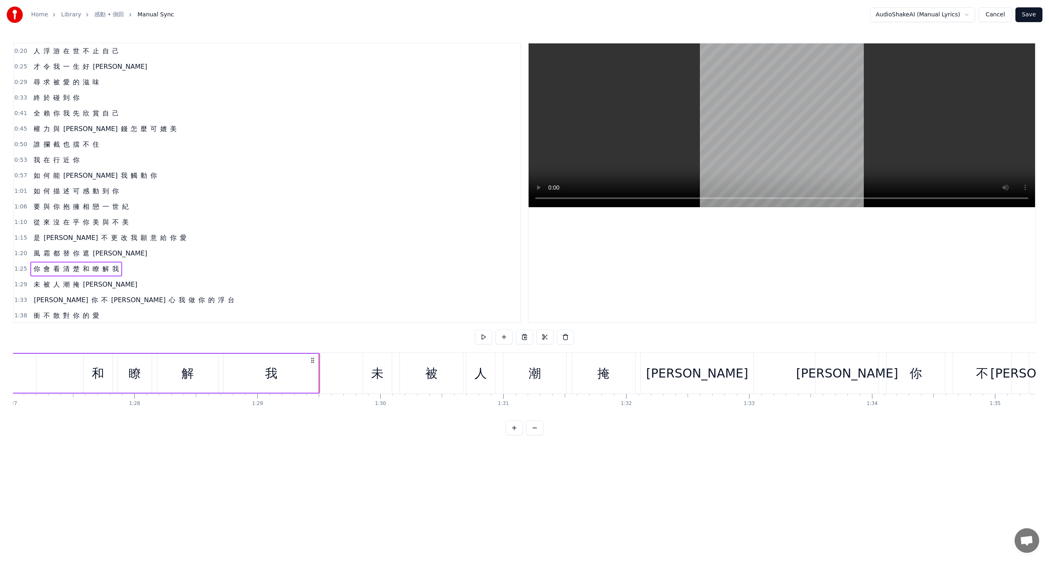
click at [20, 283] on span "1:29" at bounding box center [20, 285] width 13 height 8
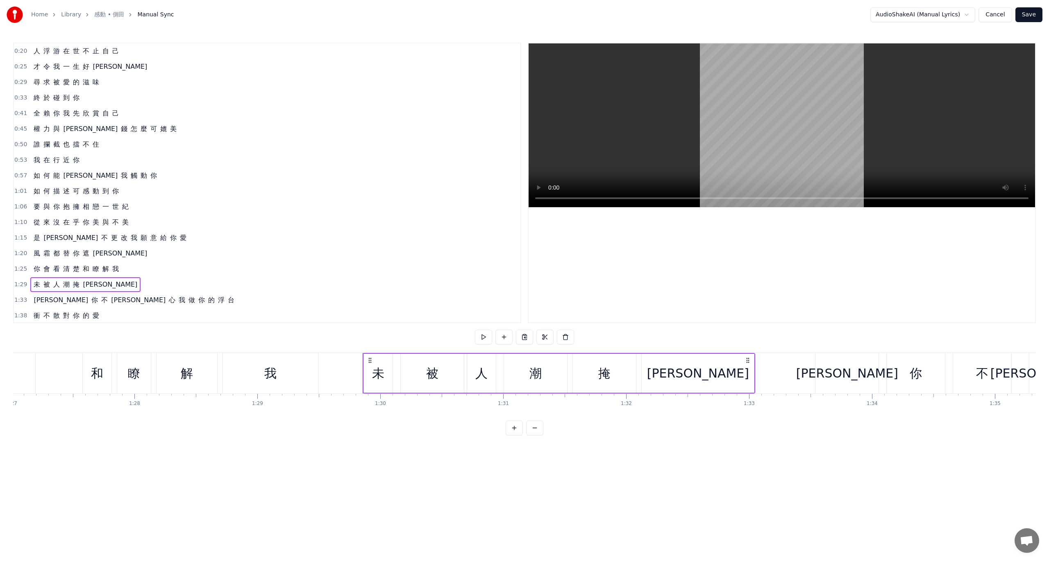
click at [20, 296] on span "1:33" at bounding box center [20, 300] width 13 height 8
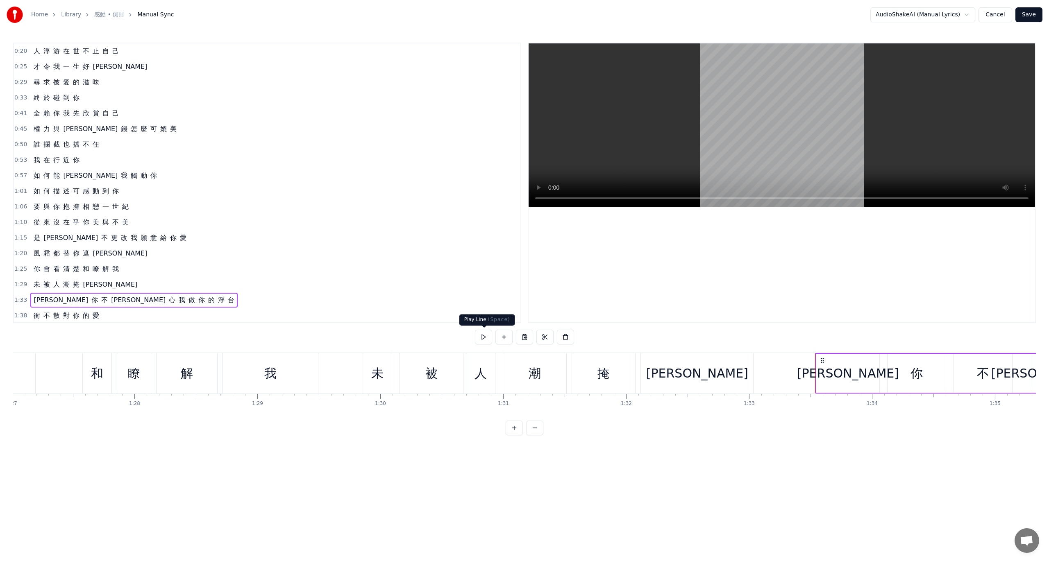
click at [483, 335] on button at bounding box center [483, 337] width 17 height 15
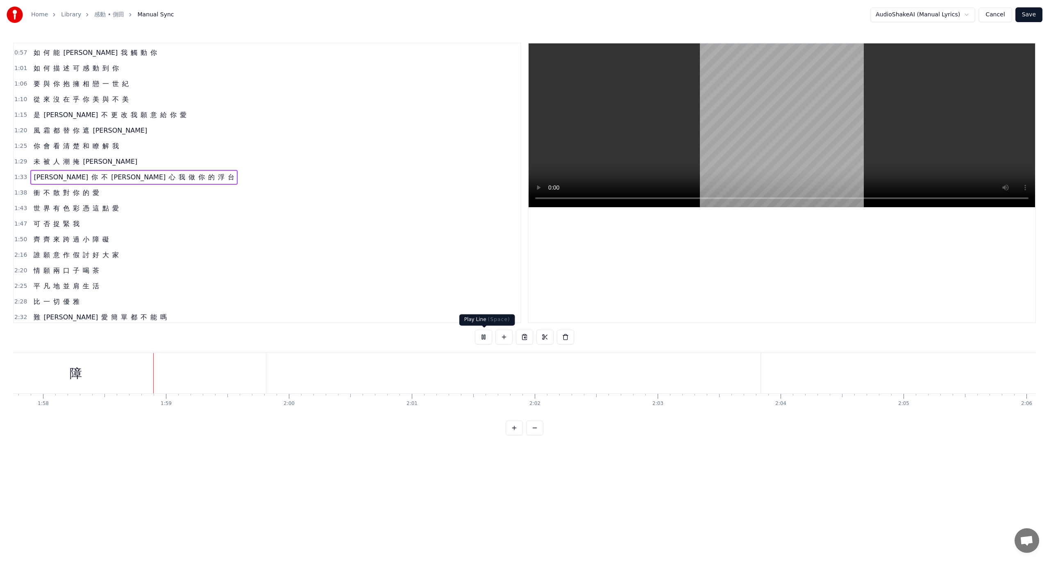
scroll to position [0, 14504]
click at [486, 337] on button at bounding box center [483, 337] width 17 height 15
click at [106, 383] on div "障" at bounding box center [45, 373] width 380 height 41
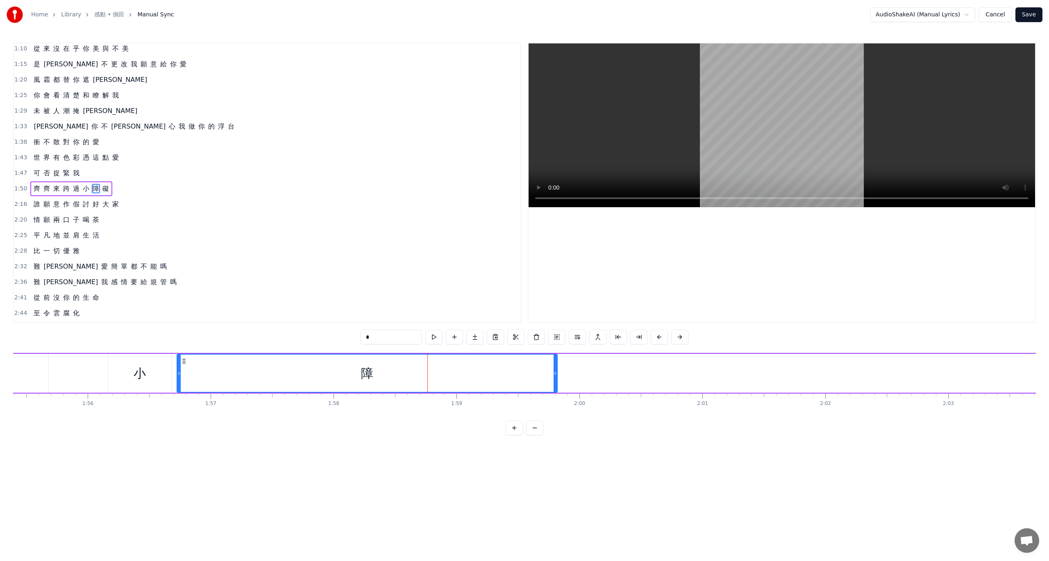
scroll to position [0, 13991]
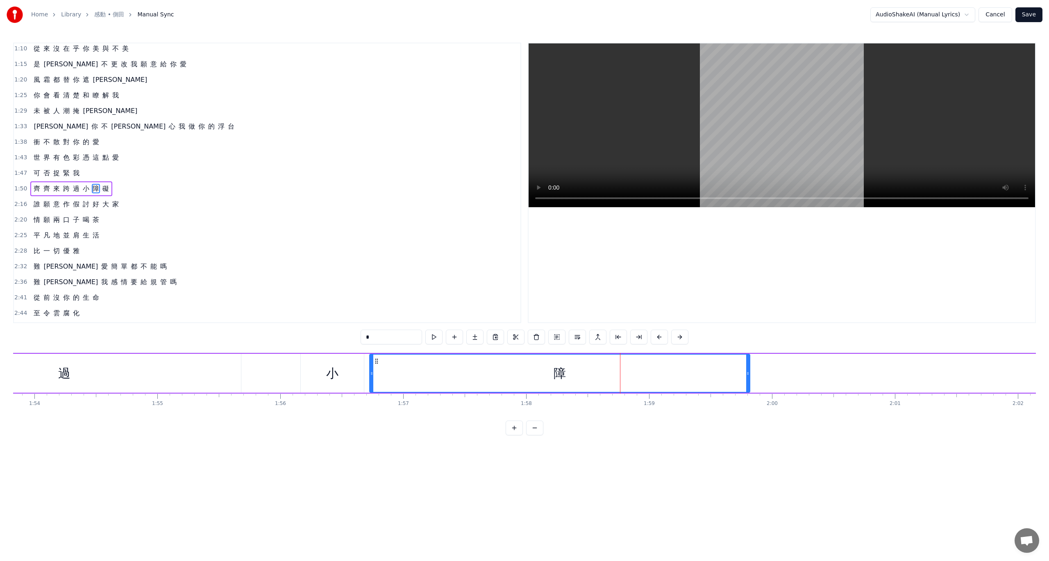
drag, startPoint x: 529, startPoint y: 421, endPoint x: 512, endPoint y: 421, distance: 17.2
click at [512, 421] on div "0:20 人 浮 游 在 世 不 止 自 己 0:25 才 令 我 一 生 好 奇 0:29 尋 求 被 愛 的 滋 味 0:33 終 於 碰 到 你 0:4…" at bounding box center [524, 239] width 1023 height 393
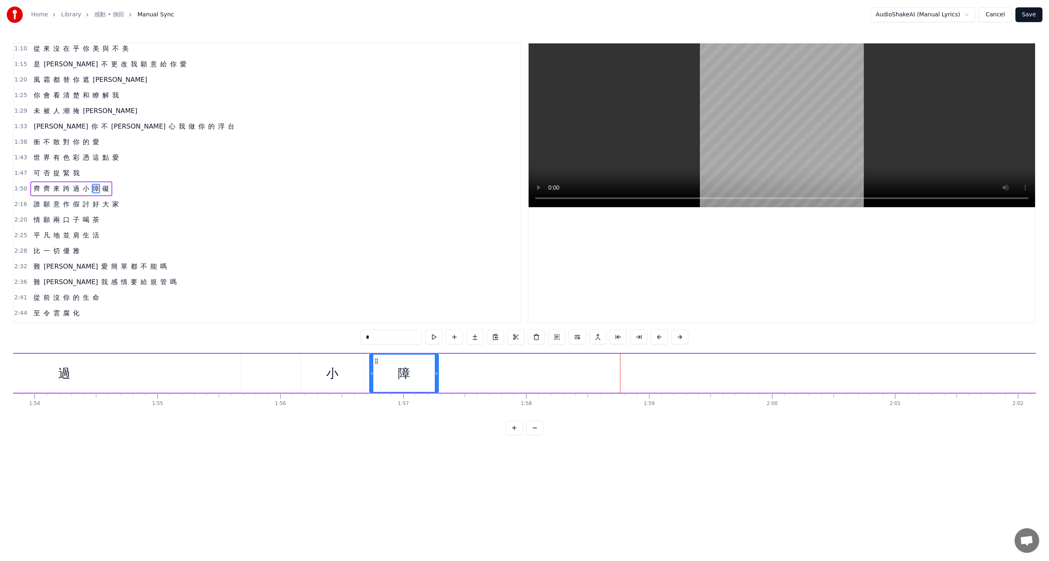
drag, startPoint x: 746, startPoint y: 372, endPoint x: 434, endPoint y: 360, distance: 311.6
click at [435, 360] on div at bounding box center [436, 373] width 3 height 37
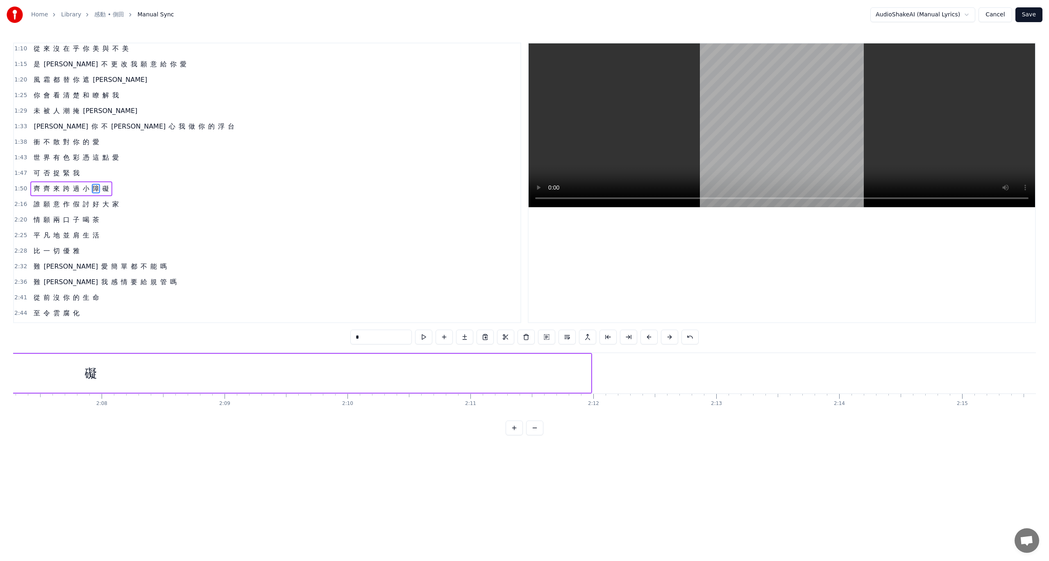
scroll to position [0, 15130]
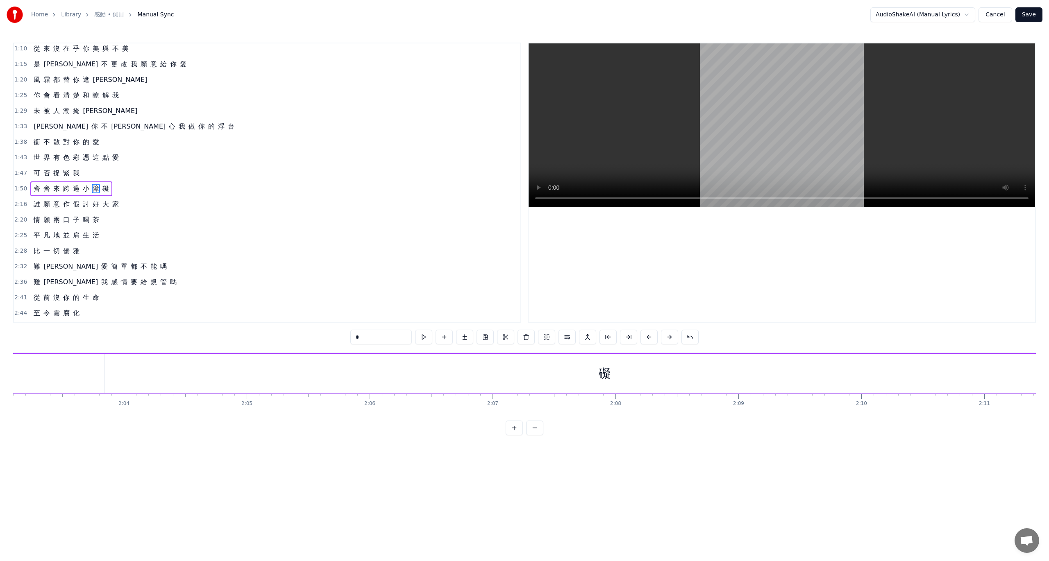
click at [600, 378] on div "礙" at bounding box center [605, 373] width 12 height 18
type input "*"
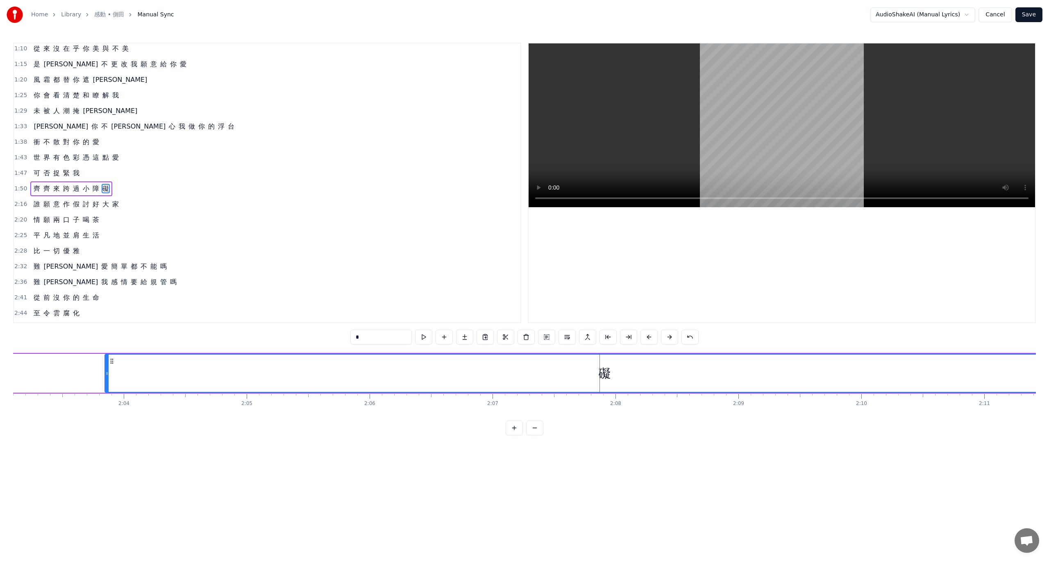
drag, startPoint x: 523, startPoint y: 371, endPoint x: 450, endPoint y: 372, distance: 72.9
click at [450, 372] on div "礙" at bounding box center [604, 373] width 999 height 37
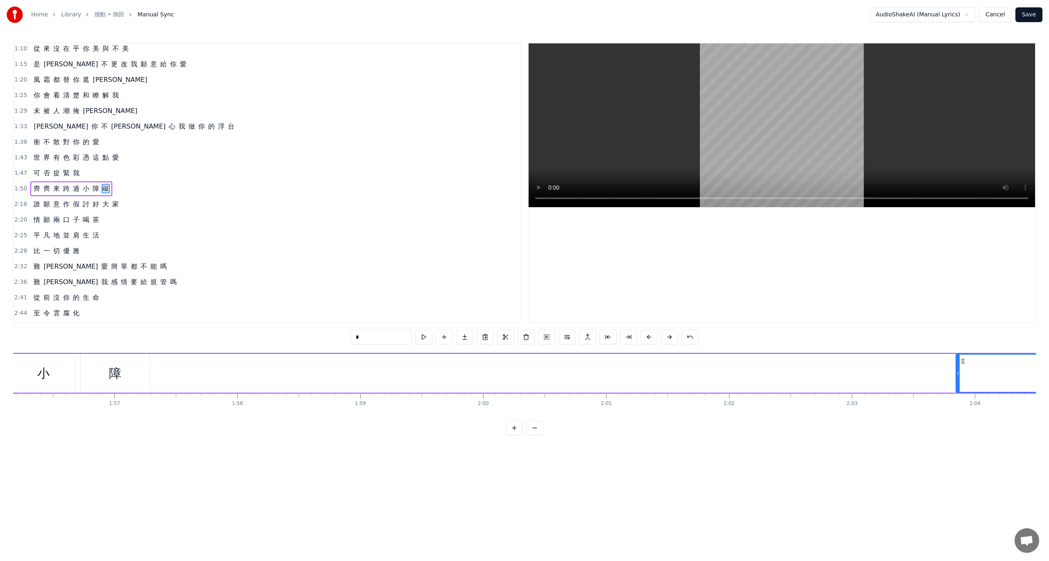
scroll to position [0, 14288]
drag, startPoint x: 555, startPoint y: 421, endPoint x: 526, endPoint y: 421, distance: 28.3
click at [526, 414] on div "人 浮 游 在 世 不 止 自 己 才 令 我 一 生 好 奇 尋 求 被 愛 的 滋 味 終 於 碰 到 你 全 賴 你 我 先 欣 賞 自 己 權 力 與…" at bounding box center [524, 383] width 1023 height 61
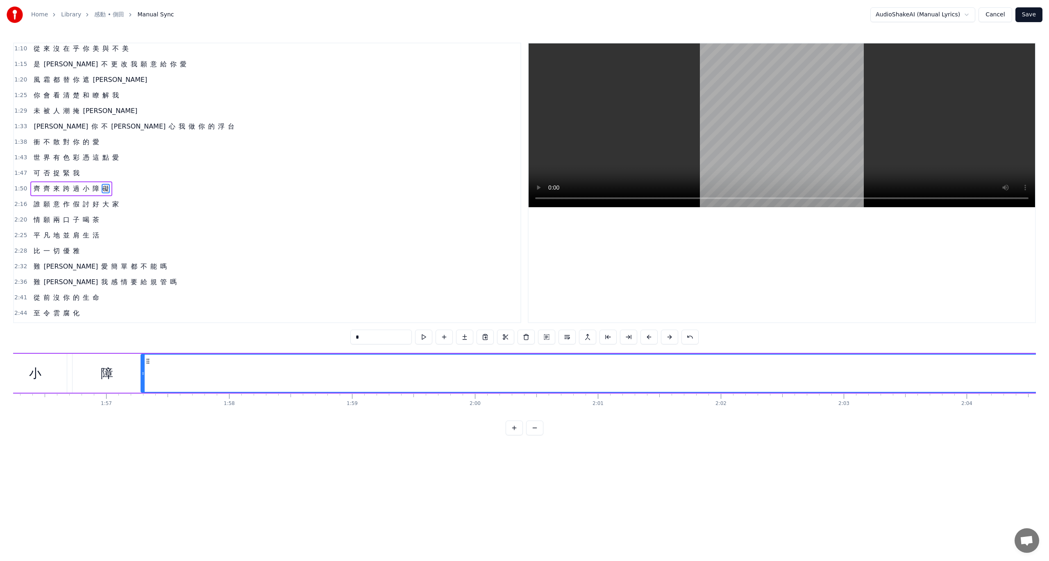
drag, startPoint x: 949, startPoint y: 378, endPoint x: 143, endPoint y: 348, distance: 807.3
click at [143, 348] on div "0:20 人 浮 游 在 世 不 止 自 己 0:25 才 令 我 一 生 好 奇 0:29 尋 求 被 愛 的 滋 味 0:33 終 於 碰 到 你 0:4…" at bounding box center [524, 239] width 1023 height 393
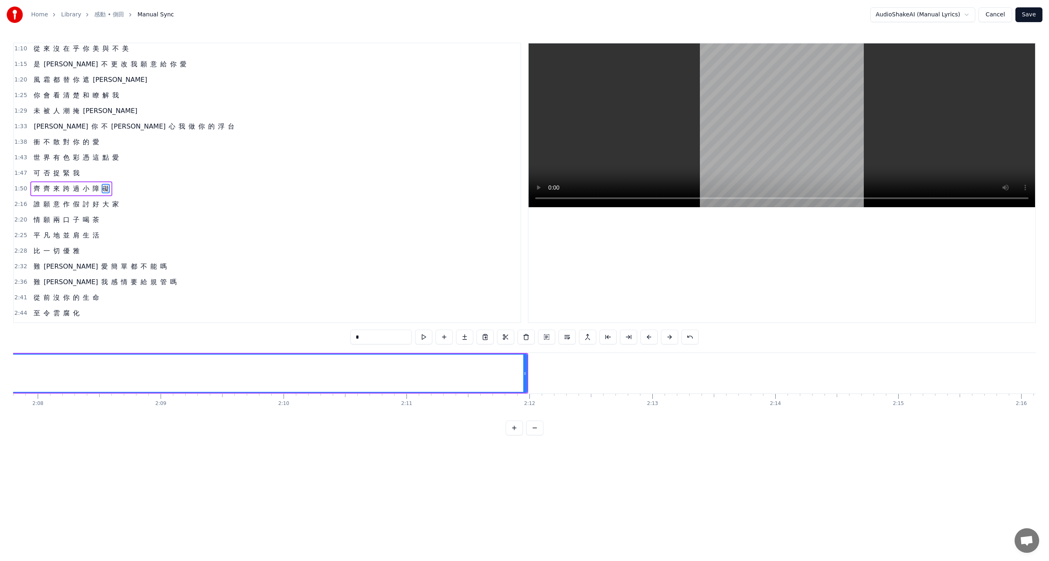
scroll to position [0, 15596]
drag, startPoint x: 638, startPoint y: 381, endPoint x: 423, endPoint y: 374, distance: 215.2
click at [423, 374] on div at bounding box center [421, 373] width 3 height 37
drag, startPoint x: 556, startPoint y: 421, endPoint x: 581, endPoint y: 424, distance: 25.5
click at [581, 424] on div "0:20 人 浮 游 在 世 不 止 自 己 0:25 才 令 我 一 生 好 奇 0:29 尋 求 被 愛 的 滋 味 0:33 終 於 碰 到 你 0:4…" at bounding box center [524, 239] width 1023 height 393
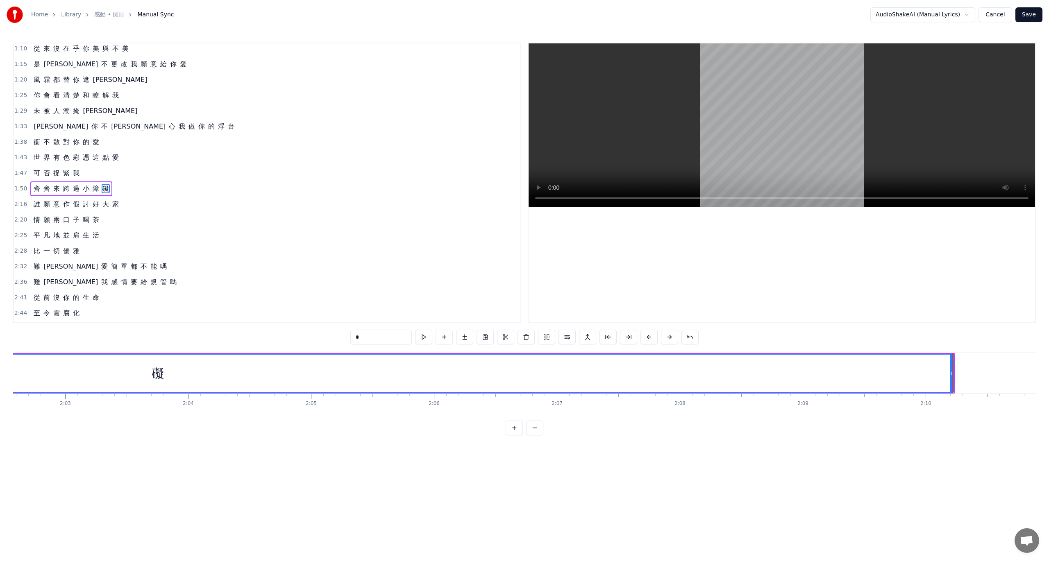
scroll to position [0, 15050]
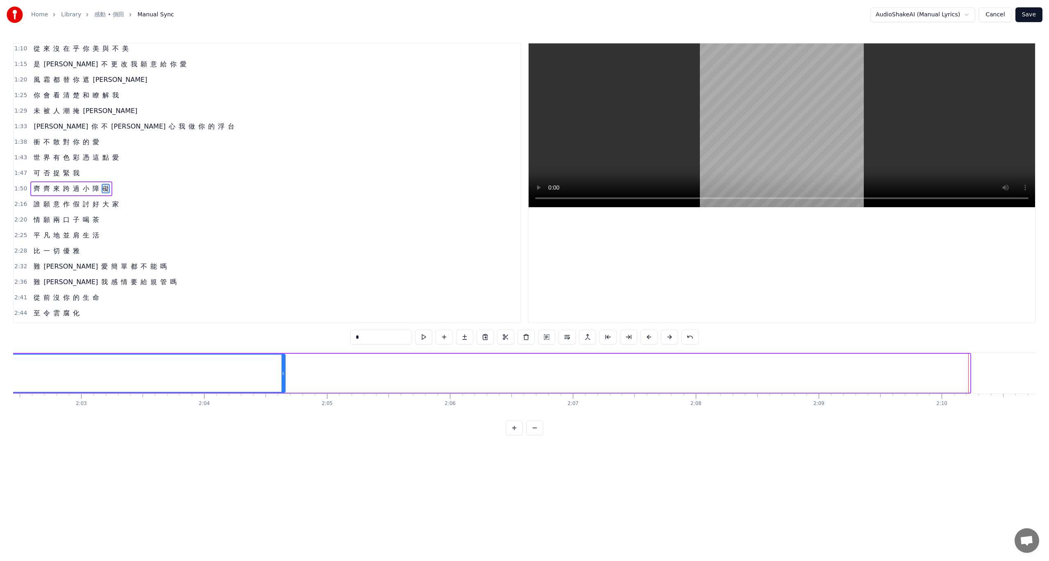
drag, startPoint x: 967, startPoint y: 376, endPoint x: 290, endPoint y: 340, distance: 677.8
click at [283, 335] on div "0:20 人 浮 游 在 世 不 止 自 己 0:25 才 令 我 一 生 好 奇 0:29 尋 求 被 愛 的 滋 味 0:33 終 於 碰 到 你 0:4…" at bounding box center [524, 239] width 1023 height 393
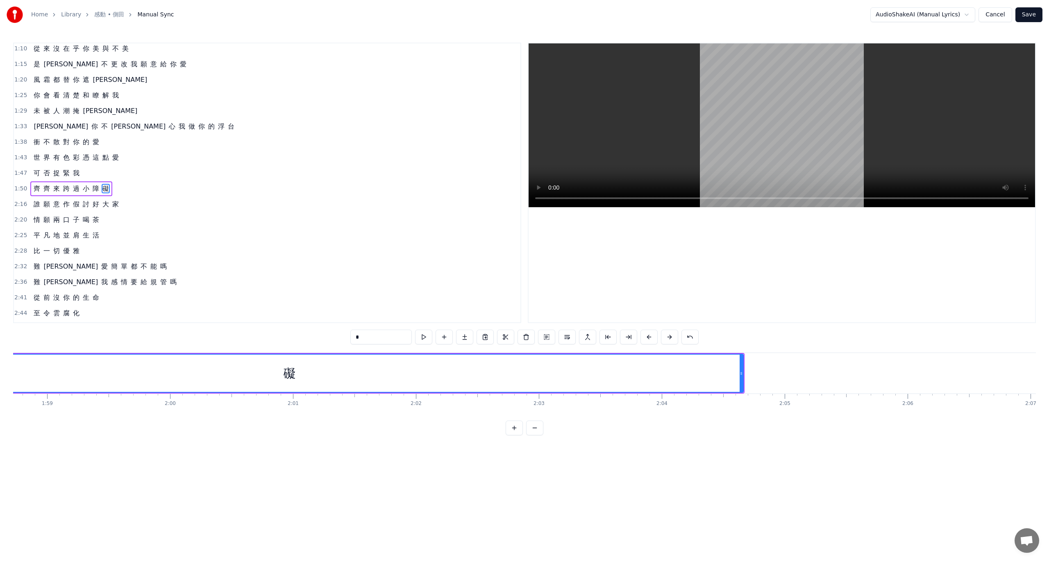
scroll to position [0, 14424]
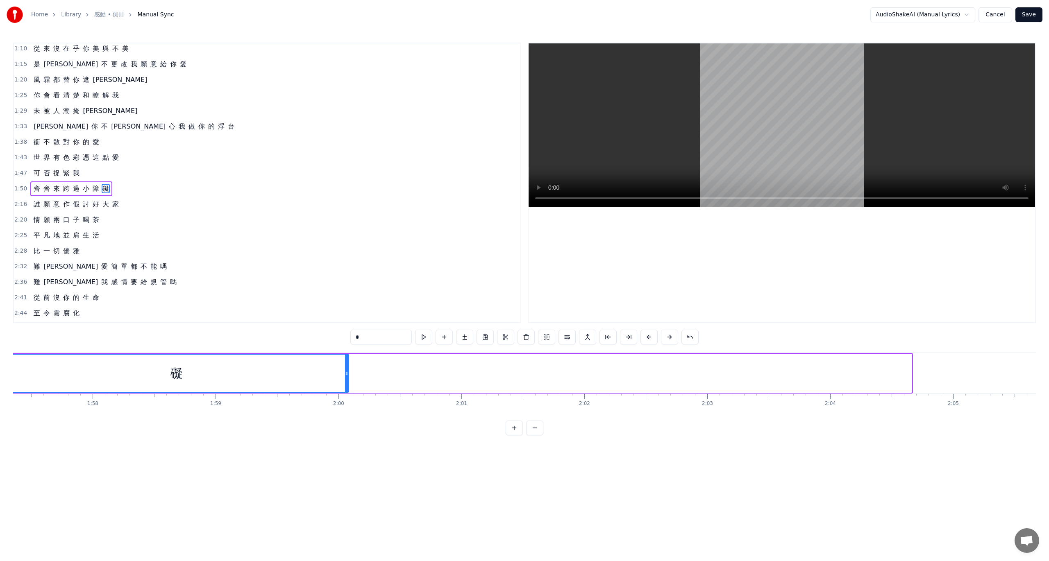
drag, startPoint x: 910, startPoint y: 375, endPoint x: 347, endPoint y: 378, distance: 562.9
click at [347, 378] on div at bounding box center [346, 373] width 3 height 37
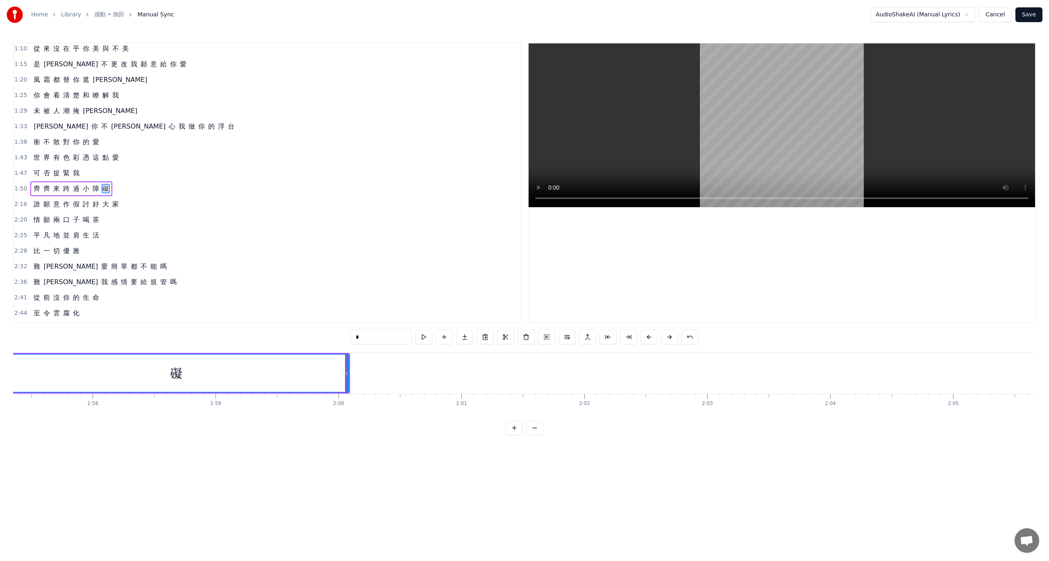
click at [21, 169] on span "1:47" at bounding box center [20, 173] width 13 height 8
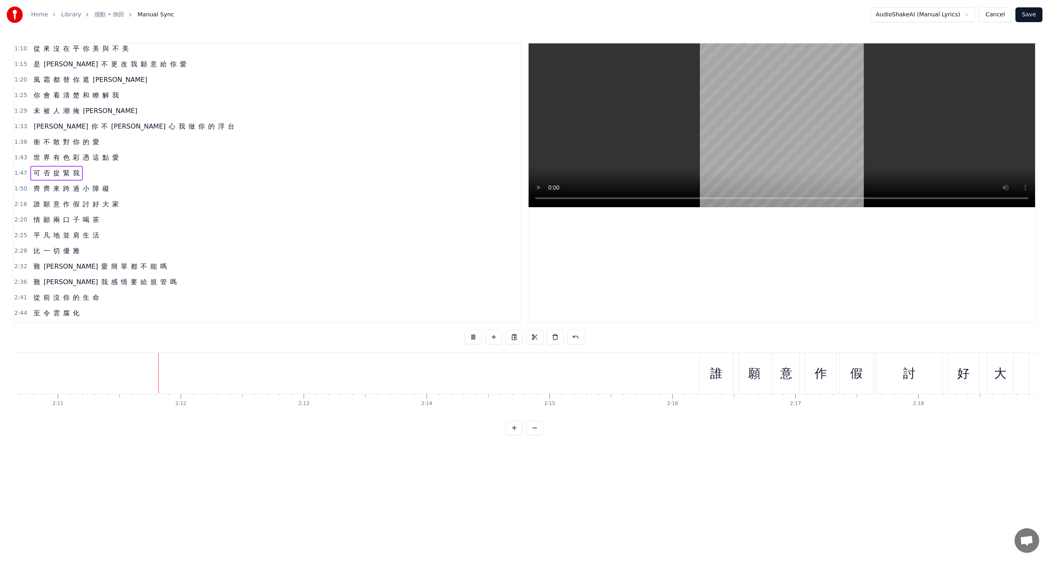
scroll to position [0, 16092]
click at [970, 234] on div at bounding box center [782, 182] width 506 height 279
click at [557, 75] on video at bounding box center [782, 125] width 506 height 164
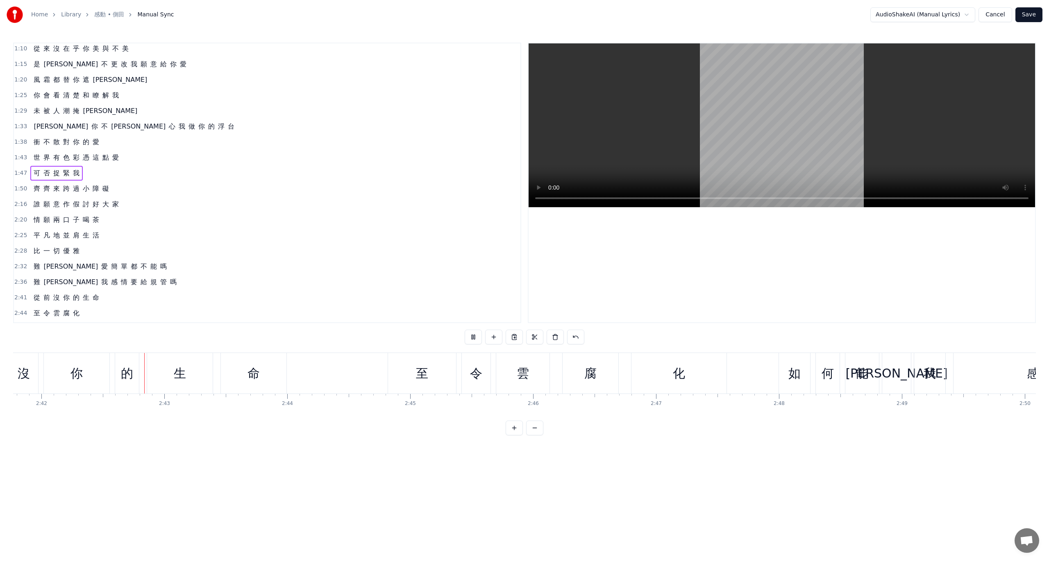
scroll to position [0, 19884]
click at [474, 337] on button at bounding box center [473, 337] width 17 height 15
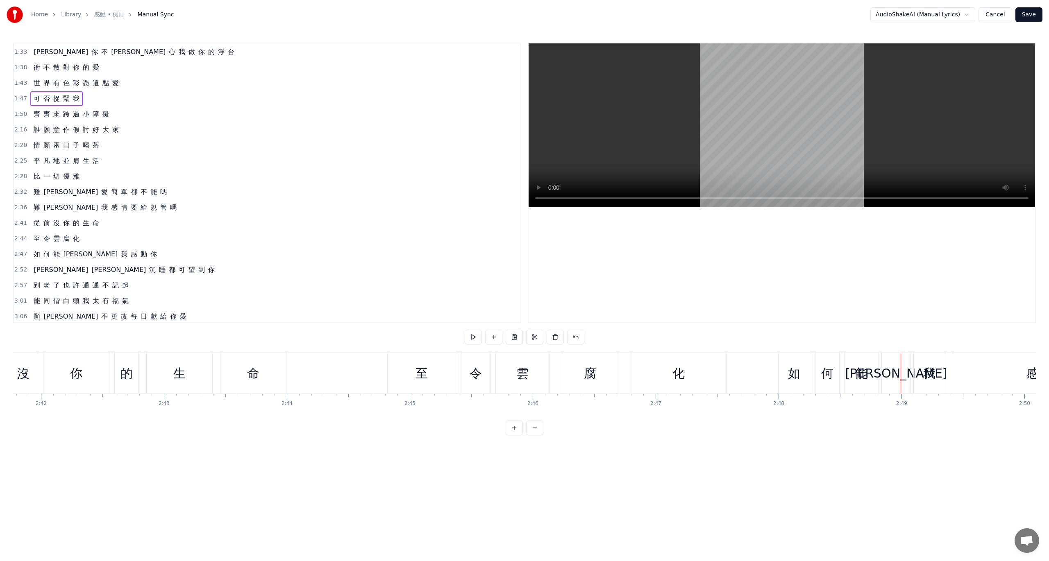
scroll to position [256, 0]
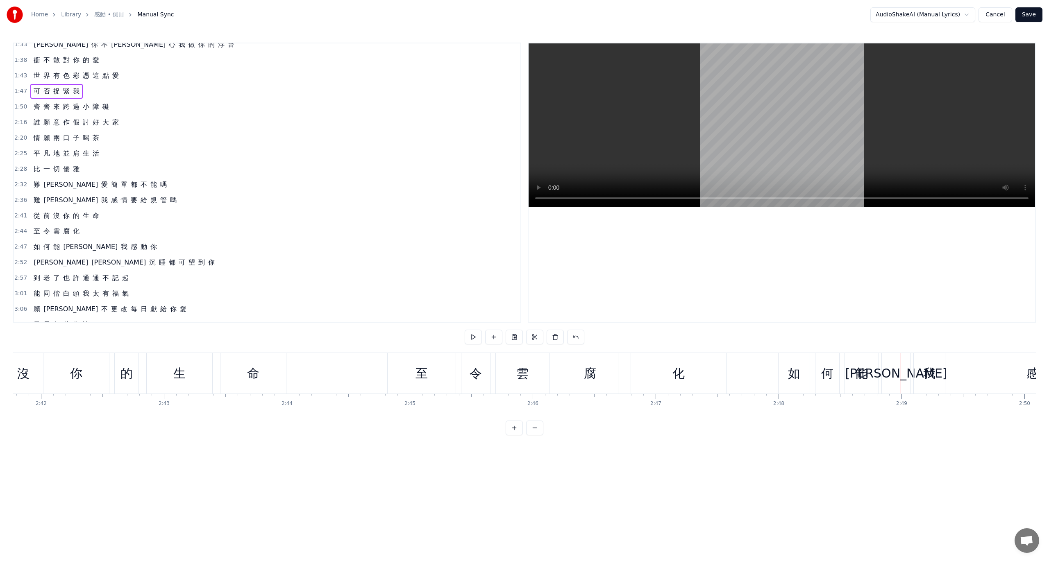
click at [34, 227] on span "至" at bounding box center [37, 231] width 8 height 9
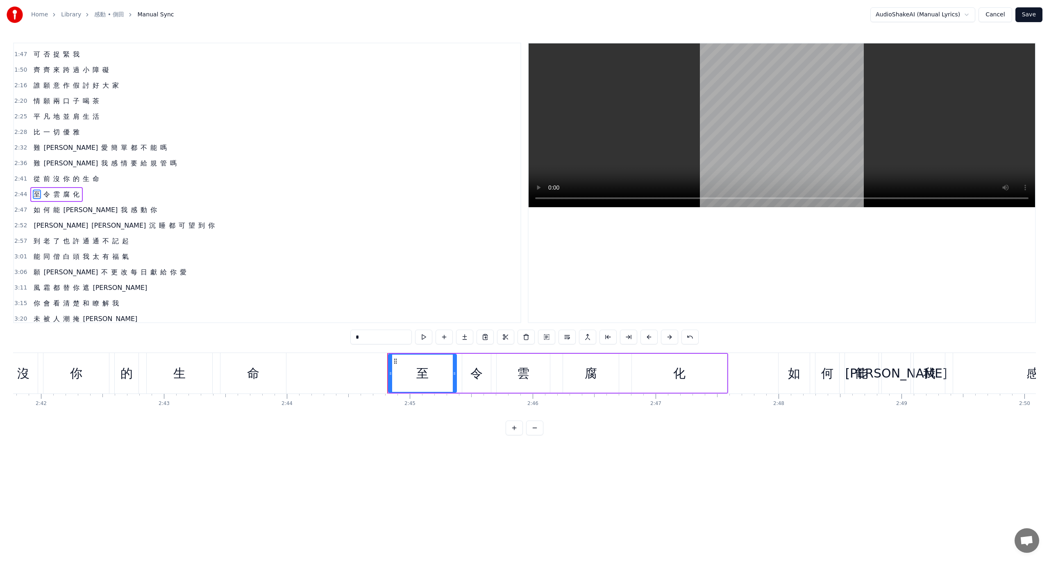
scroll to position [296, 0]
click at [34, 186] on span "至" at bounding box center [37, 190] width 8 height 9
click at [430, 375] on div "至" at bounding box center [422, 373] width 67 height 37
click at [419, 375] on div "至" at bounding box center [422, 373] width 12 height 18
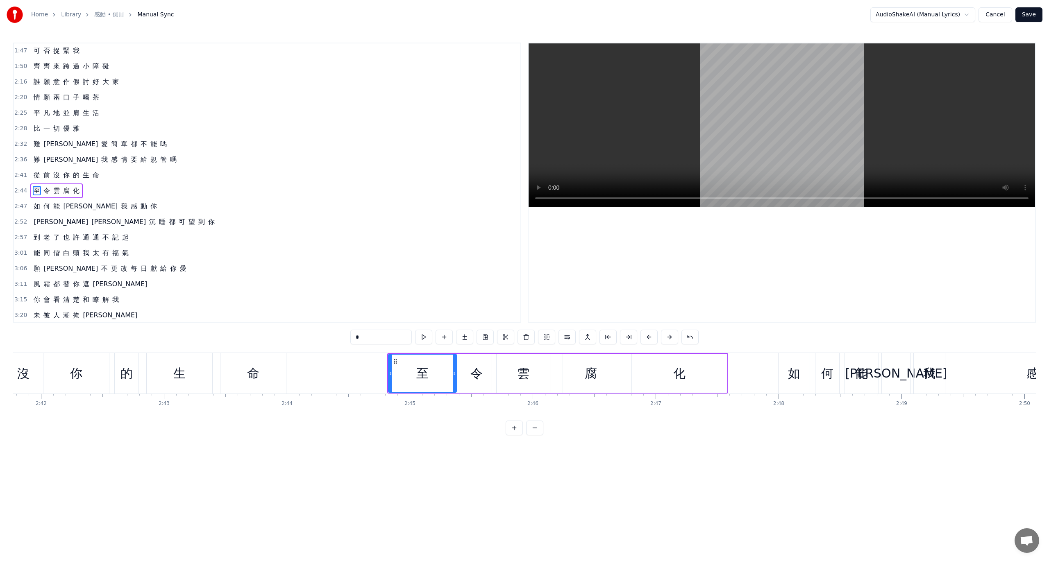
click at [419, 375] on div "至" at bounding box center [422, 373] width 12 height 18
click at [424, 375] on div "至" at bounding box center [422, 373] width 12 height 18
click at [16, 187] on span "2:44" at bounding box center [20, 191] width 13 height 8
click at [68, 196] on div "Add Word Ctrl+N" at bounding box center [75, 192] width 101 height 13
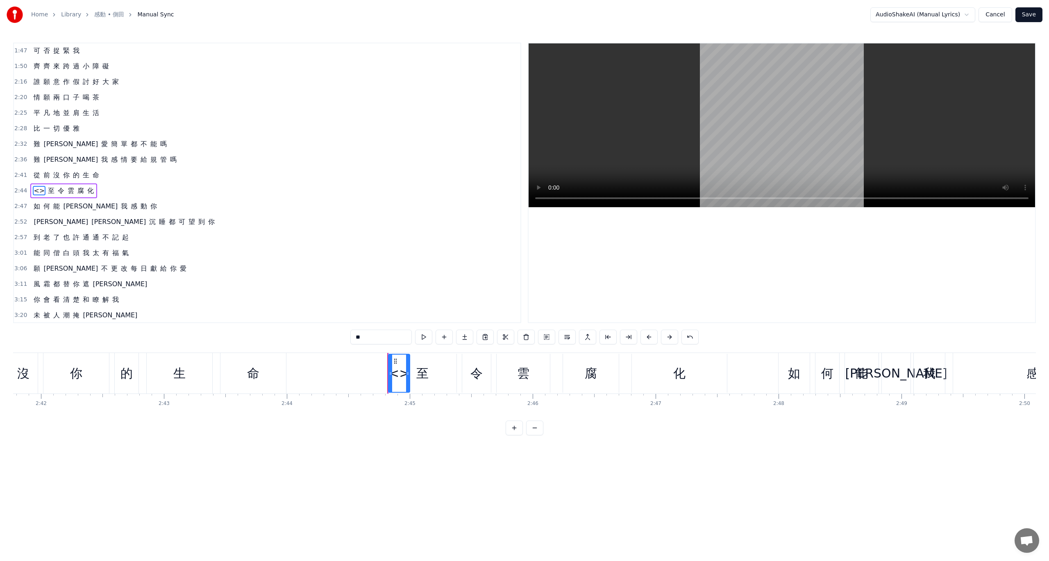
click at [39, 186] on span "<>" at bounding box center [39, 190] width 13 height 9
click at [38, 186] on span "<>" at bounding box center [39, 190] width 13 height 9
click at [447, 415] on div "Delete Word Del" at bounding box center [452, 412] width 101 height 13
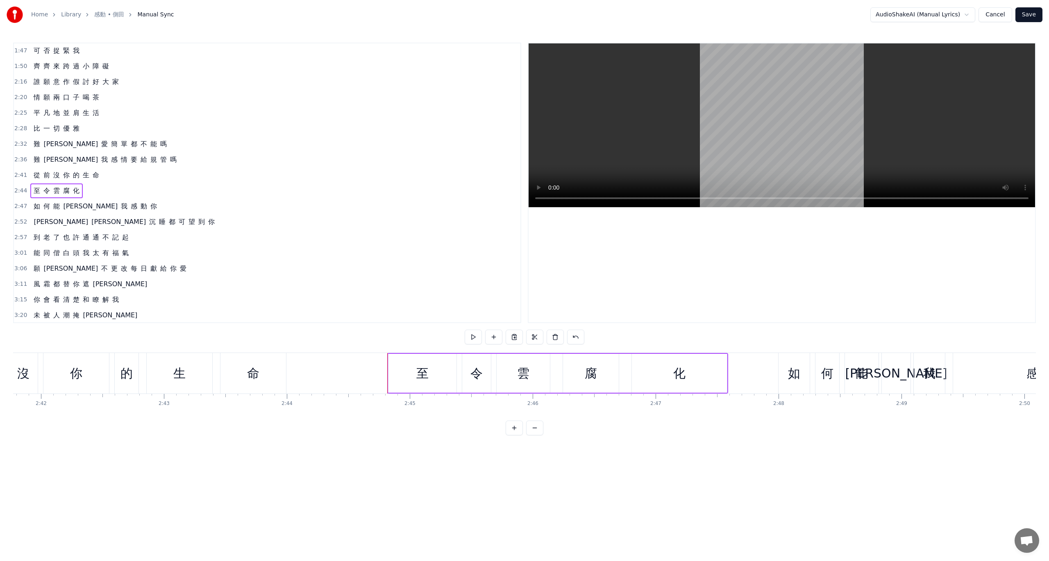
click at [406, 378] on div "至" at bounding box center [422, 373] width 68 height 39
click at [421, 373] on html "Home Library 感動 • 側田 Manual Sync AudioShakeAI (Manual Lyrics) Cancel Save 0:20 …" at bounding box center [524, 224] width 1049 height 449
click at [421, 373] on div "至" at bounding box center [422, 373] width 12 height 18
click at [430, 367] on html "Home Library 感動 • 側田 Manual Sync AudioShakeAI (Manual Lyrics) Cancel Save 0:20 …" at bounding box center [524, 224] width 1049 height 449
click at [377, 338] on input "*" at bounding box center [380, 337] width 61 height 15
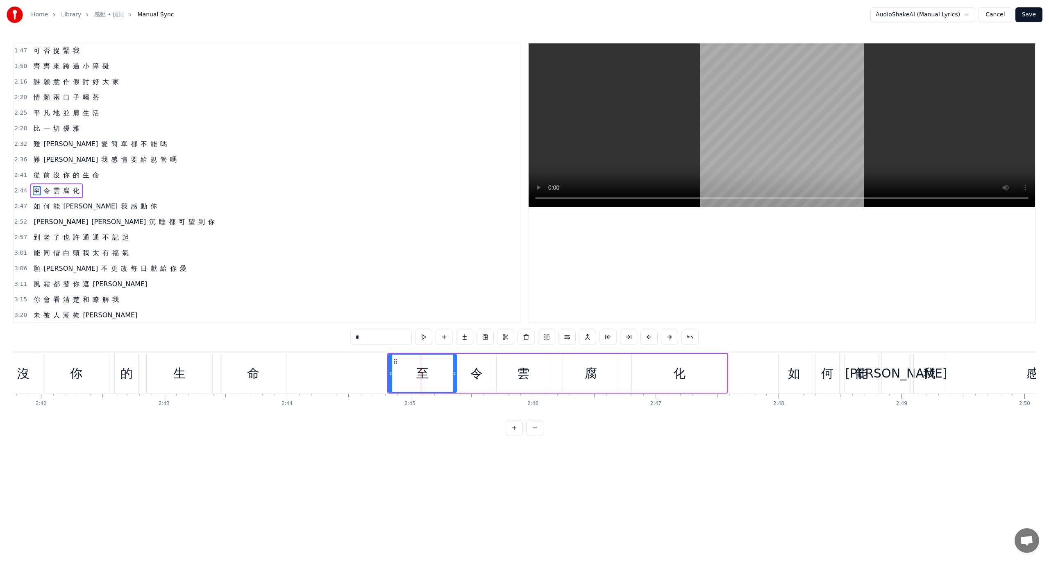
click at [377, 338] on input "*" at bounding box center [380, 337] width 61 height 15
paste input "****"
drag, startPoint x: 364, startPoint y: 335, endPoint x: 427, endPoint y: 336, distance: 63.1
click at [427, 336] on div "*****" at bounding box center [524, 337] width 348 height 15
click at [471, 377] on div "令" at bounding box center [476, 373] width 12 height 18
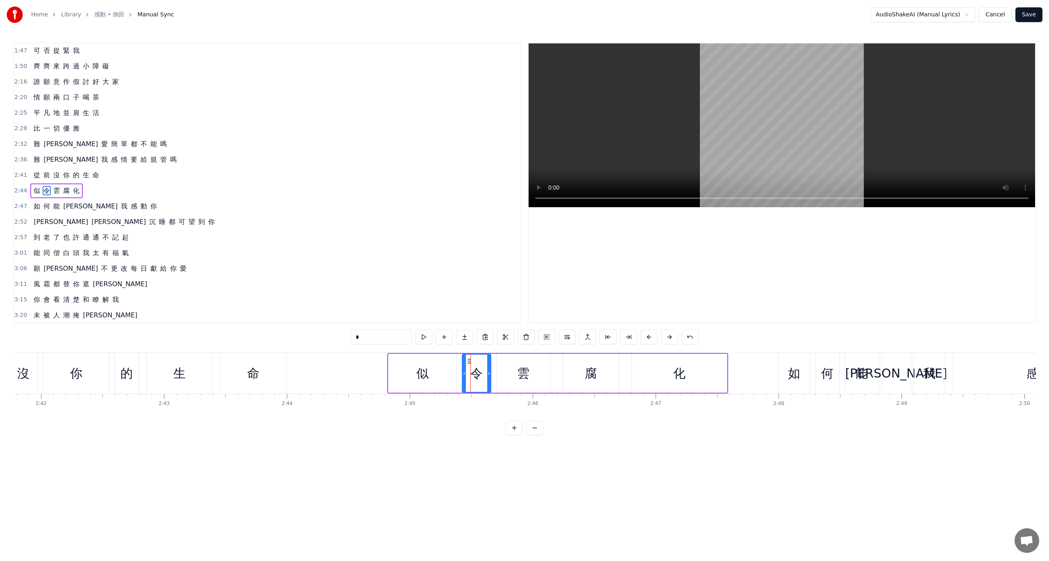
drag, startPoint x: 369, startPoint y: 340, endPoint x: 315, endPoint y: 340, distance: 54.1
click at [336, 338] on div "0:20 人 浮 游 在 世 不 止 自 己 0:25 才 令 我 一 生 好 奇 0:29 尋 求 被 愛 的 滋 味 0:33 終 於 碰 到 你 0:4…" at bounding box center [524, 239] width 1023 height 393
paste input "***"
drag, startPoint x: 365, startPoint y: 336, endPoint x: 432, endPoint y: 339, distance: 67.2
click at [431, 339] on div "****" at bounding box center [524, 337] width 348 height 15
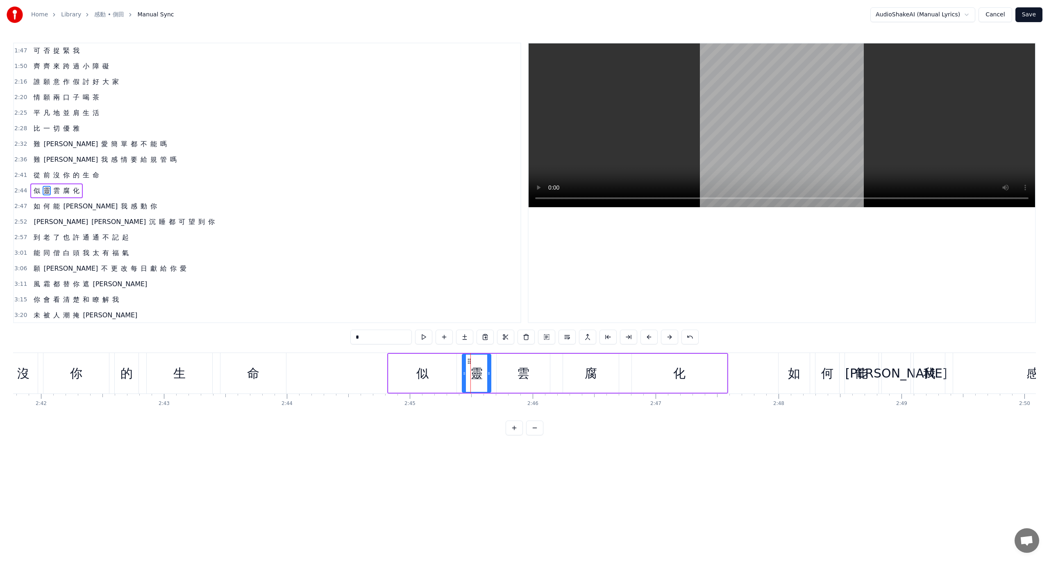
click at [518, 370] on div "雲" at bounding box center [523, 373] width 12 height 18
drag, startPoint x: 376, startPoint y: 338, endPoint x: 314, endPoint y: 334, distance: 62.0
click at [319, 333] on div "0:20 人 浮 游 在 世 不 止 自 己 0:25 才 令 我 一 生 好 奇 0:29 尋 求 被 愛 的 滋 味 0:33 終 於 碰 到 你 0:4…" at bounding box center [524, 239] width 1023 height 393
paste input "**"
drag, startPoint x: 364, startPoint y: 337, endPoint x: 401, endPoint y: 340, distance: 36.6
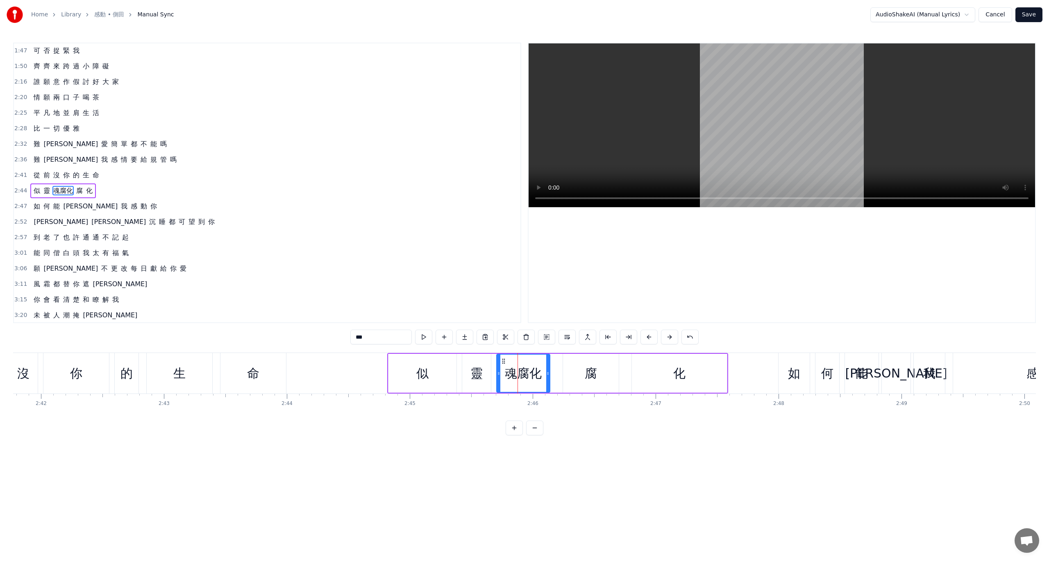
click at [401, 340] on input "***" at bounding box center [380, 337] width 61 height 15
click at [601, 373] on div "腐" at bounding box center [591, 373] width 56 height 39
drag, startPoint x: 379, startPoint y: 337, endPoint x: 320, endPoint y: 334, distance: 59.1
click at [328, 334] on div "0:20 人 浮 游 在 世 不 止 自 己 0:25 才 令 我 一 生 好 奇 0:29 尋 求 被 愛 的 滋 味 0:33 終 於 碰 到 你 0:4…" at bounding box center [524, 239] width 1023 height 393
paste input "*"
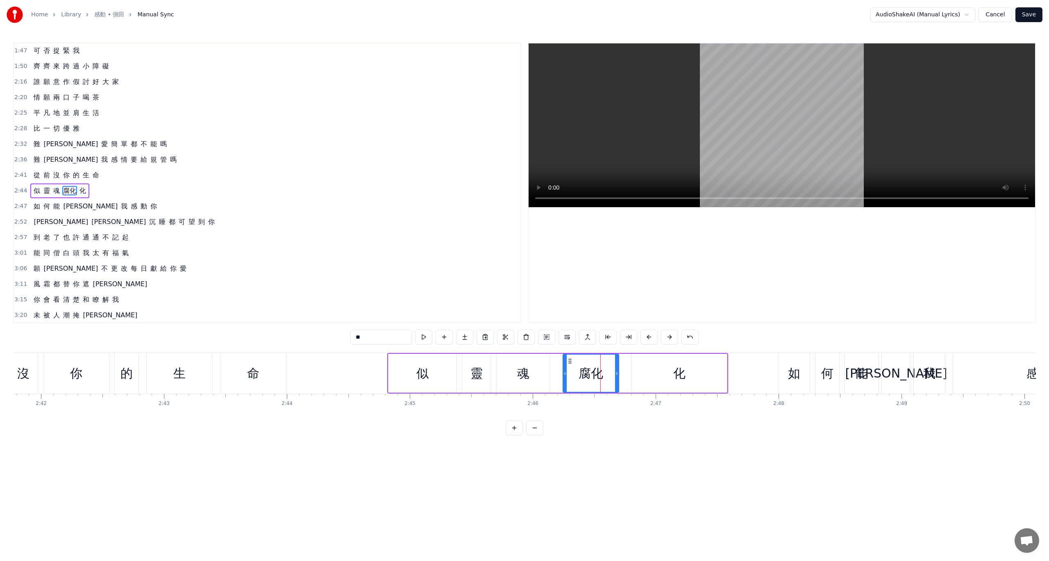
drag, startPoint x: 370, startPoint y: 338, endPoint x: 365, endPoint y: 338, distance: 4.9
click at [365, 338] on input "**" at bounding box center [380, 337] width 61 height 15
click at [676, 370] on div "化" at bounding box center [679, 373] width 12 height 18
type input "*"
click at [377, 331] on input "*" at bounding box center [380, 337] width 61 height 15
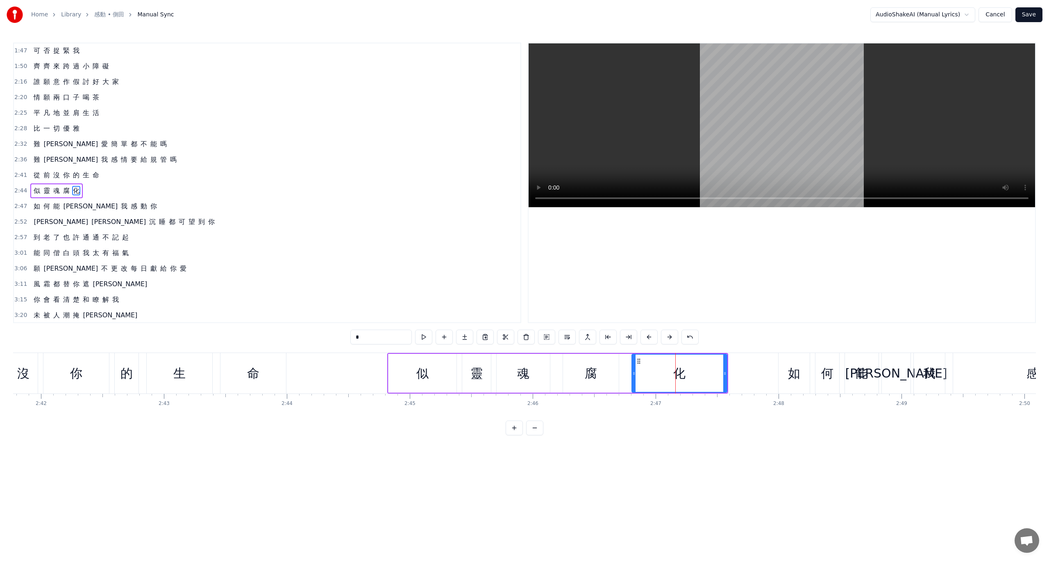
drag, startPoint x: 362, startPoint y: 335, endPoint x: 338, endPoint y: 337, distance: 23.8
click at [335, 337] on div "0:20 人 浮 游 在 世 不 止 自 己 0:25 才 令 我 一 生 好 奇 0:29 尋 求 被 愛 的 滋 味 0:33 終 於 碰 到 你 0:4…" at bounding box center [524, 239] width 1023 height 393
click at [18, 187] on span "2:44" at bounding box center [20, 191] width 13 height 8
click at [14, 171] on span "2:41" at bounding box center [20, 175] width 13 height 8
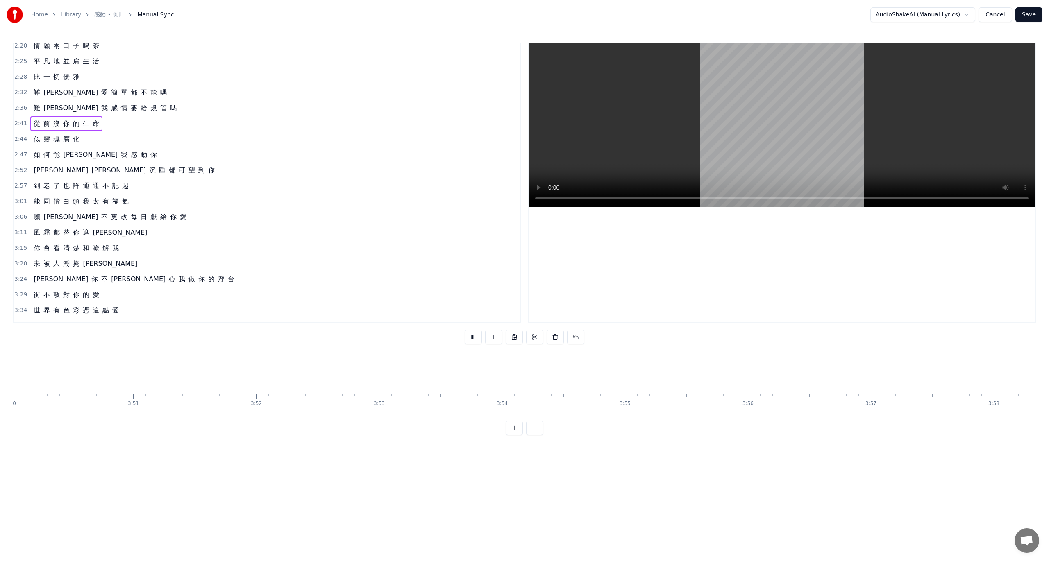
scroll to position [0, 28314]
click at [474, 339] on button at bounding box center [473, 337] width 17 height 15
click at [1033, 14] on button "Save" at bounding box center [1028, 14] width 27 height 15
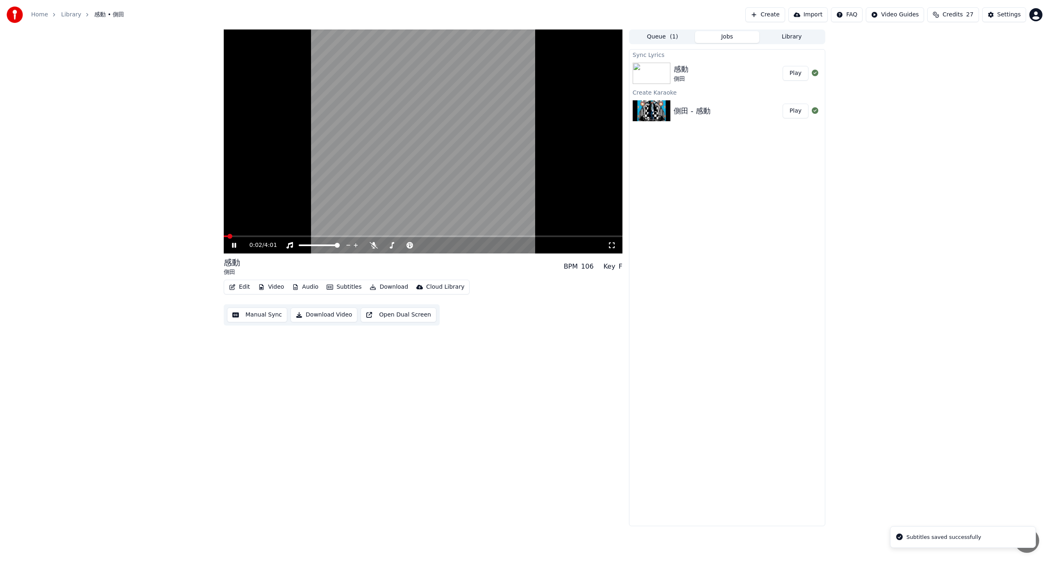
click at [612, 243] on icon at bounding box center [612, 245] width 8 height 7
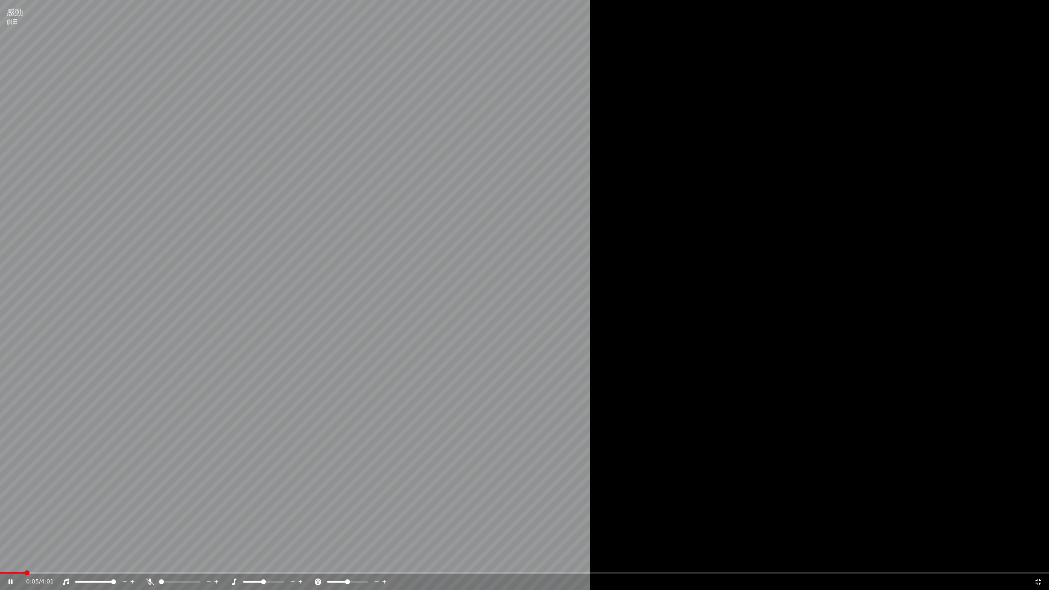
click at [150, 561] on icon at bounding box center [150, 582] width 8 height 7
click at [1040, 561] on icon at bounding box center [1038, 582] width 8 height 7
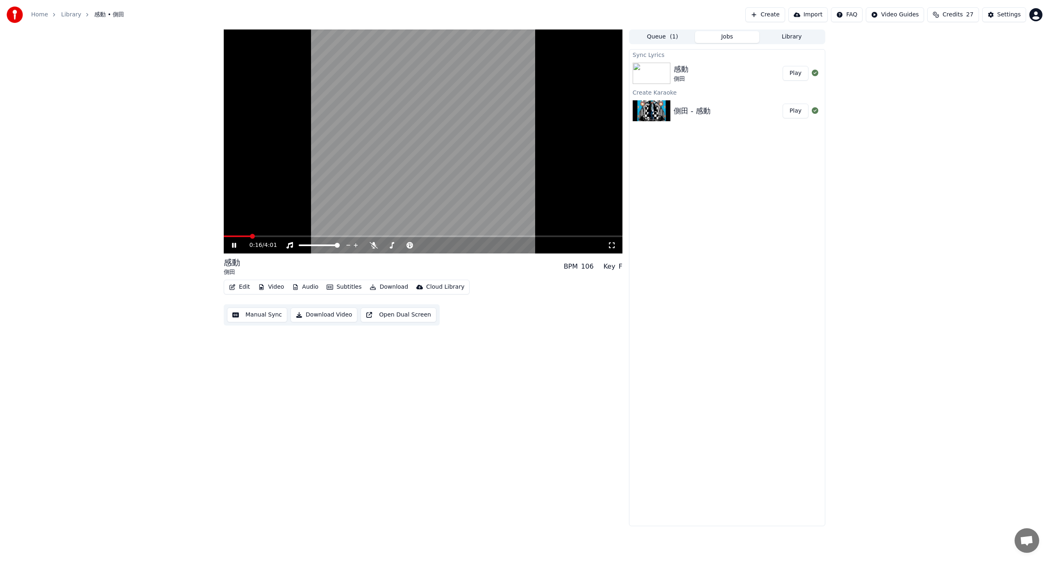
click at [332, 317] on button "Download Video" at bounding box center [323, 315] width 67 height 15
click at [612, 248] on icon at bounding box center [612, 245] width 8 height 7
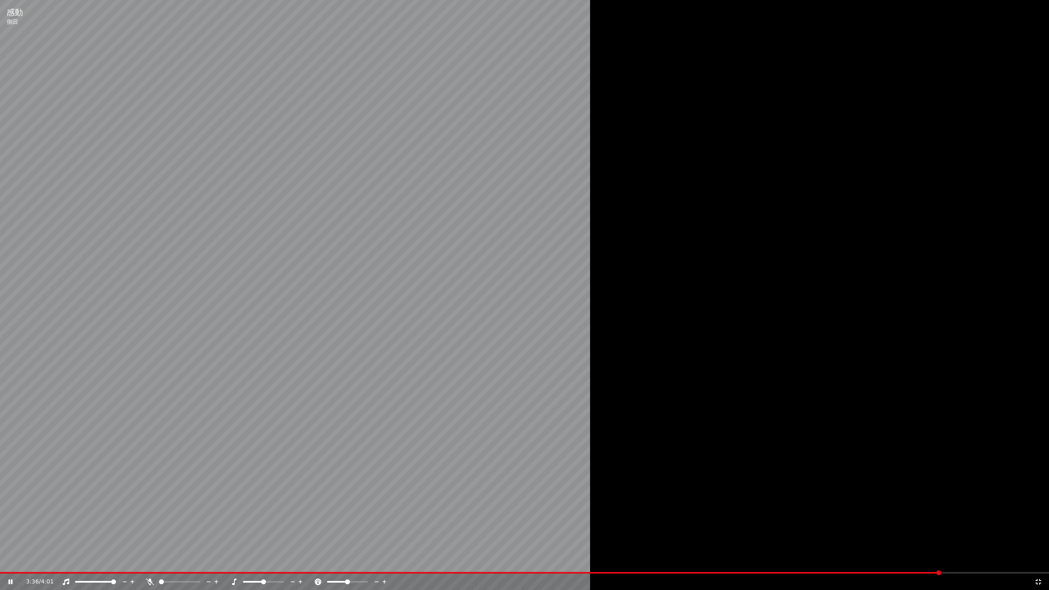
drag, startPoint x: 1038, startPoint y: 583, endPoint x: 1018, endPoint y: 555, distance: 34.6
click at [1038, 561] on icon at bounding box center [1038, 582] width 8 height 7
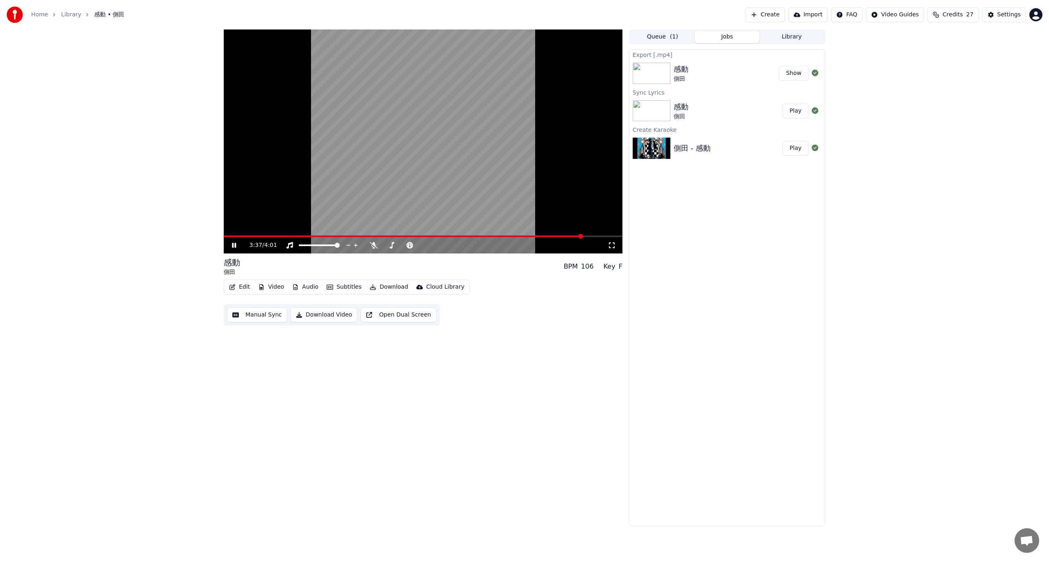
click at [530, 150] on video at bounding box center [423, 141] width 399 height 224
click at [431, 290] on div "Cloud Library" at bounding box center [445, 287] width 38 height 8
drag, startPoint x: 447, startPoint y: 319, endPoint x: 451, endPoint y: 315, distance: 6.1
click at [447, 319] on div "Open Cloud Library" at bounding box center [449, 318] width 55 height 8
click at [784, 70] on button "Show" at bounding box center [793, 73] width 29 height 15
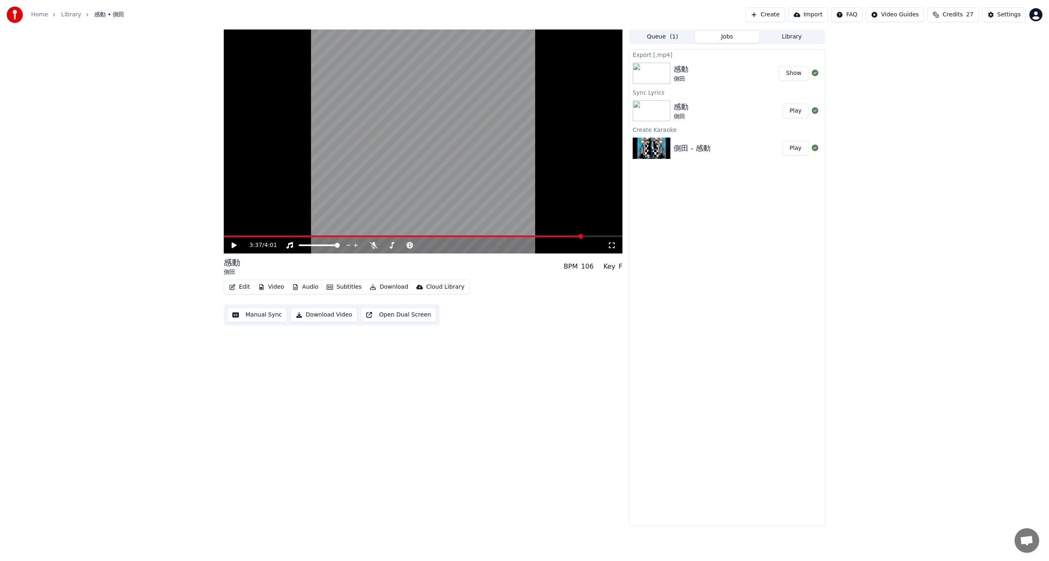
click at [378, 288] on button "Download" at bounding box center [388, 286] width 45 height 11
click at [424, 363] on div "Audio [.mp3]" at bounding box center [414, 361] width 73 height 8
click at [799, 76] on button "Show" at bounding box center [793, 73] width 29 height 15
click at [245, 290] on button "Edit" at bounding box center [239, 286] width 27 height 11
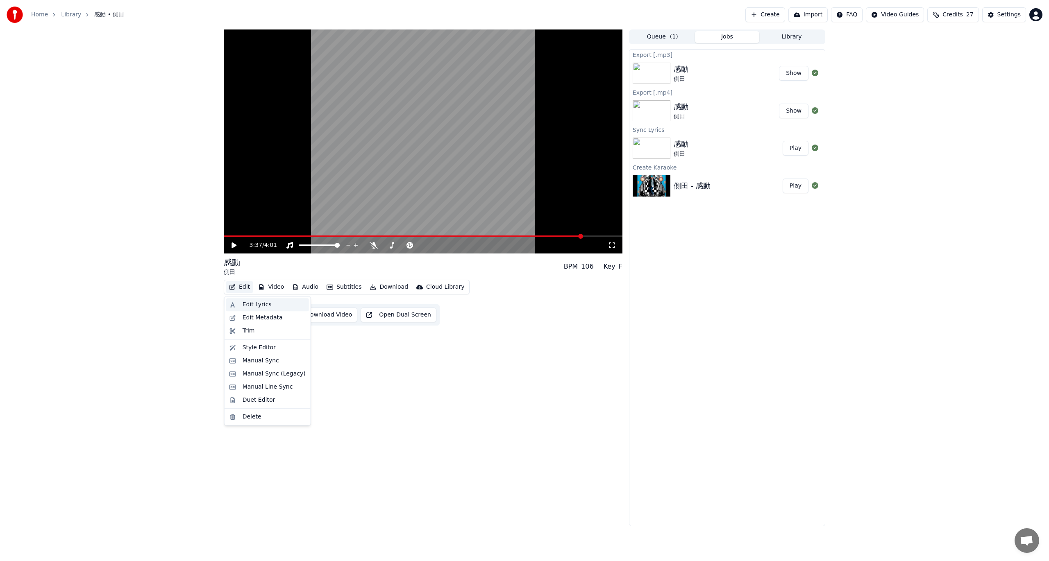
click at [265, 308] on div "Edit Lyrics" at bounding box center [257, 305] width 29 height 8
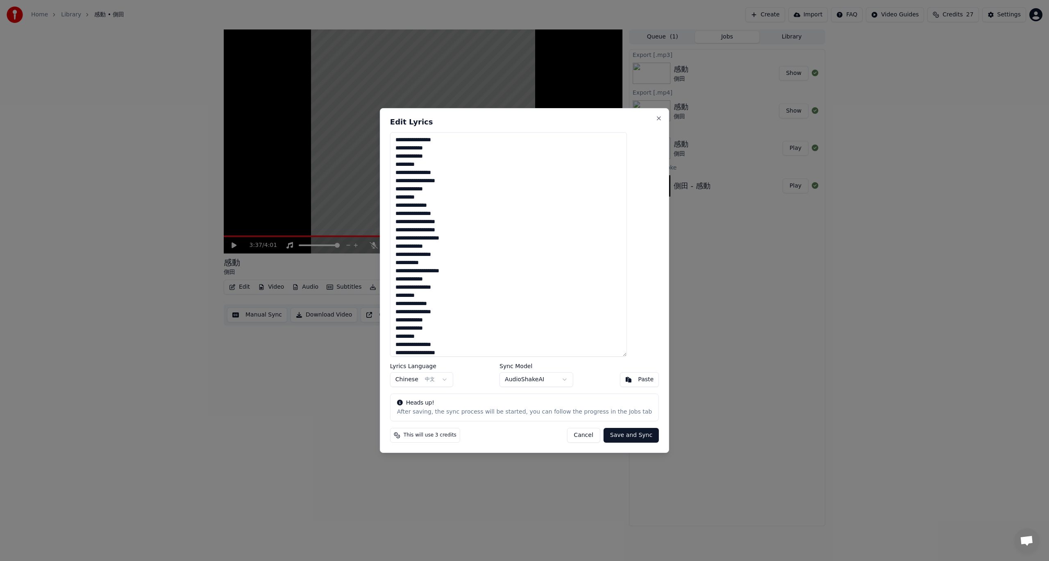
click at [481, 321] on textarea "**********" at bounding box center [508, 244] width 237 height 225
click at [585, 438] on button "Cancel" at bounding box center [583, 435] width 33 height 15
